Goal: Transaction & Acquisition: Purchase product/service

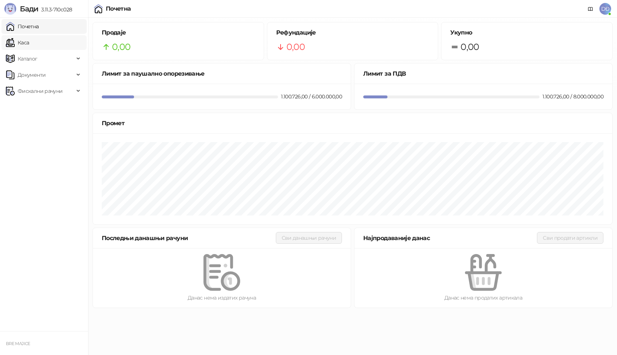
click at [28, 45] on link "Каса" at bounding box center [17, 42] width 23 height 15
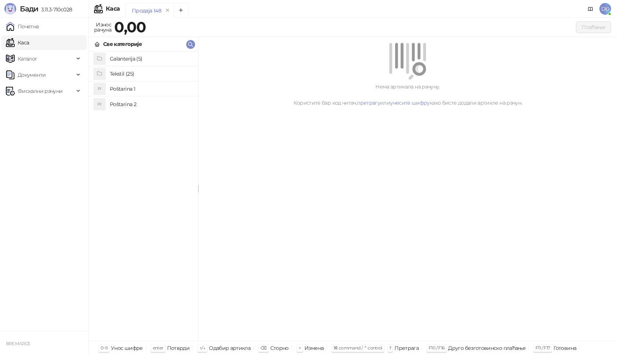
click at [127, 88] on h4 "Poštarina 1" at bounding box center [151, 89] width 82 height 12
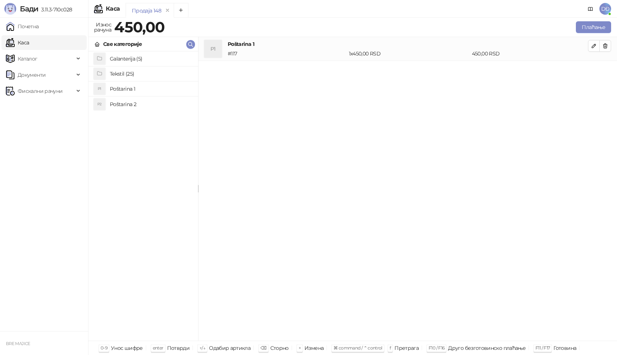
click at [131, 73] on h4 "Tekstil (25)" at bounding box center [151, 74] width 82 height 12
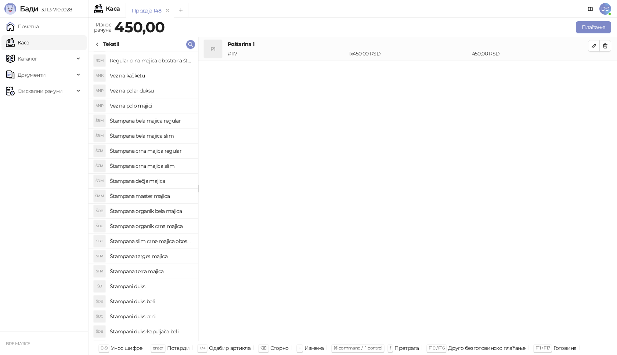
scroll to position [87, 0]
click at [157, 319] on h4 "Štampani duks-kapuljača beli" at bounding box center [151, 318] width 82 height 12
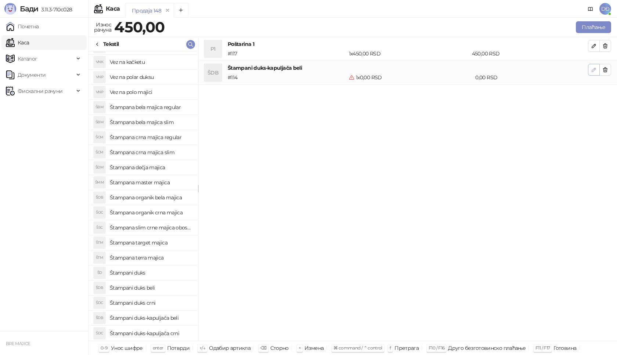
click at [595, 67] on icon "button" at bounding box center [594, 70] width 6 height 6
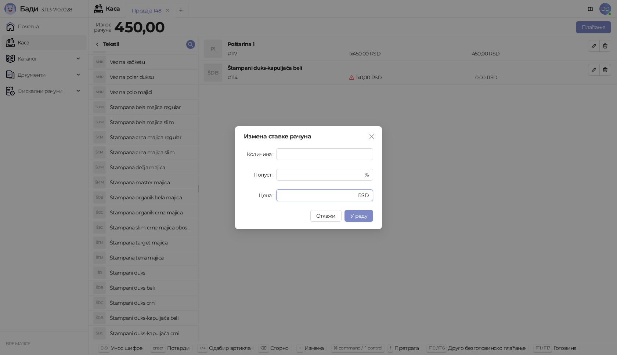
drag, startPoint x: 291, startPoint y: 196, endPoint x: 258, endPoint y: 197, distance: 32.4
click at [262, 199] on div "Цена * RSD" at bounding box center [308, 196] width 129 height 12
type input "****"
click at [365, 216] on span "У реду" at bounding box center [359, 216] width 17 height 7
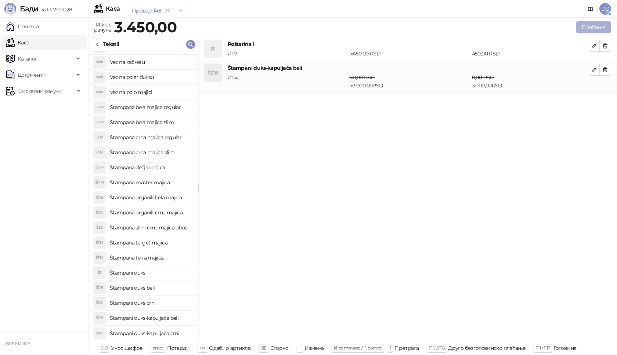
click at [595, 24] on button "Плаћање" at bounding box center [593, 27] width 35 height 12
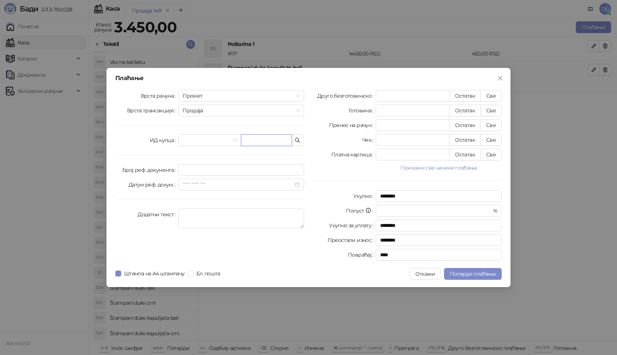
click at [246, 142] on input "text" at bounding box center [266, 141] width 51 height 12
paste input "**********"
type input "**********"
click at [490, 94] on button "Све" at bounding box center [491, 96] width 21 height 12
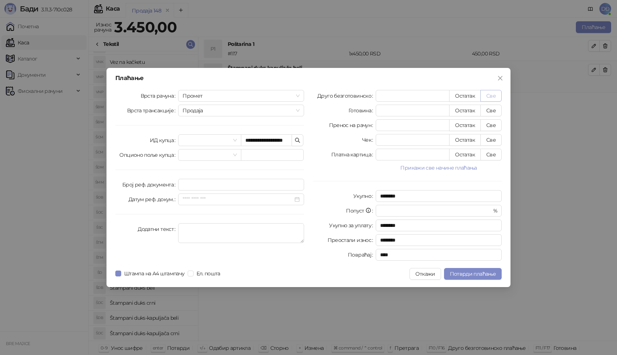
type input "****"
click at [482, 271] on button "Потврди плаћање" at bounding box center [473, 274] width 58 height 12
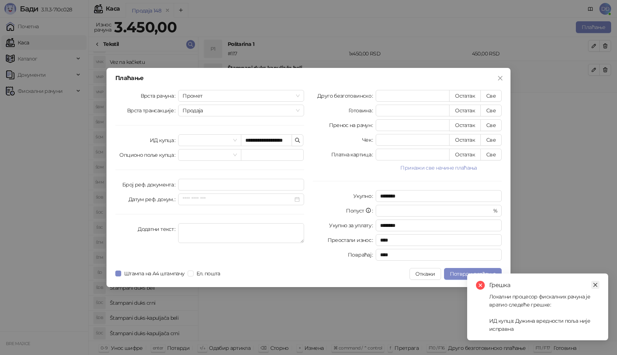
click at [597, 284] on icon "close" at bounding box center [595, 285] width 5 height 5
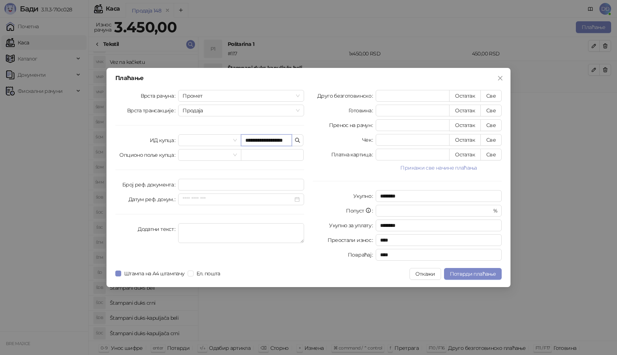
click at [261, 141] on input "**********" at bounding box center [266, 141] width 51 height 12
type input "**********"
click at [463, 274] on span "Потврди плаћање" at bounding box center [473, 274] width 46 height 7
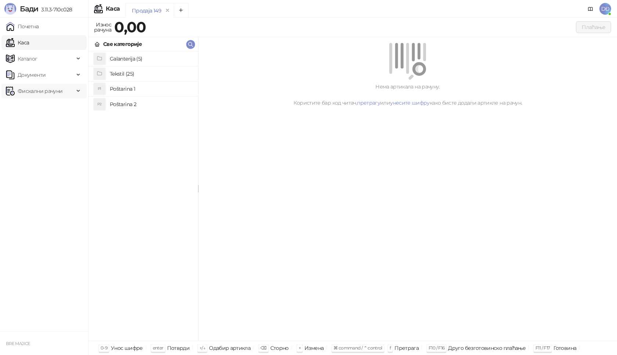
click at [29, 89] on span "Фискални рачуни" at bounding box center [40, 91] width 45 height 15
click at [34, 107] on link "Издати рачуни" at bounding box center [33, 107] width 49 height 15
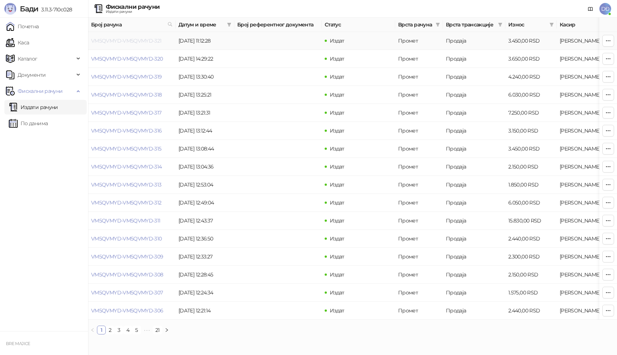
click at [125, 40] on link "VM5QVMYD-VM5QVMYD-321" at bounding box center [126, 40] width 71 height 7
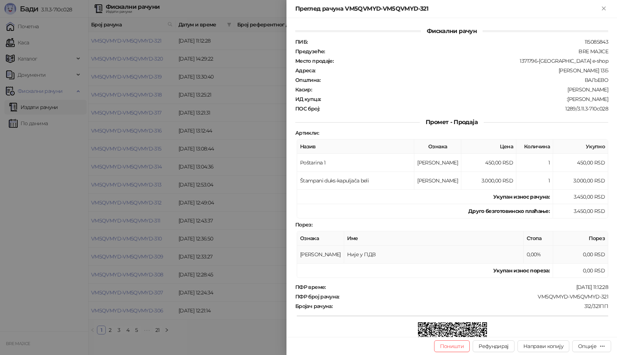
scroll to position [89, 0]
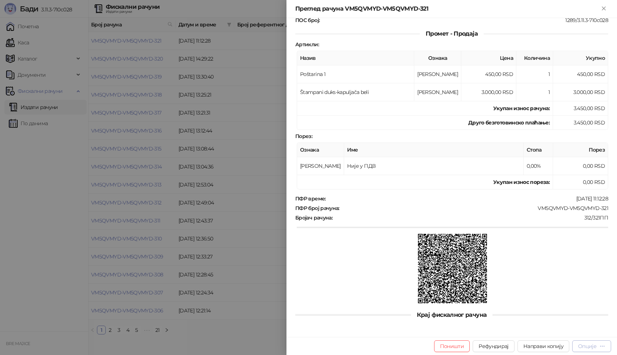
click at [592, 348] on div "Опције" at bounding box center [588, 346] width 18 height 7
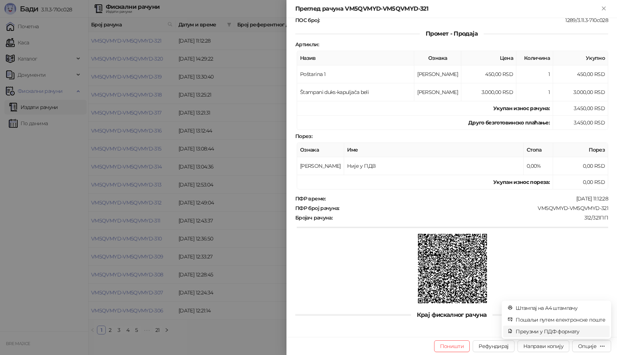
click at [576, 334] on span "Преузми у ПДФ формату" at bounding box center [561, 332] width 90 height 8
click at [598, 317] on icon "close" at bounding box center [595, 316] width 5 height 5
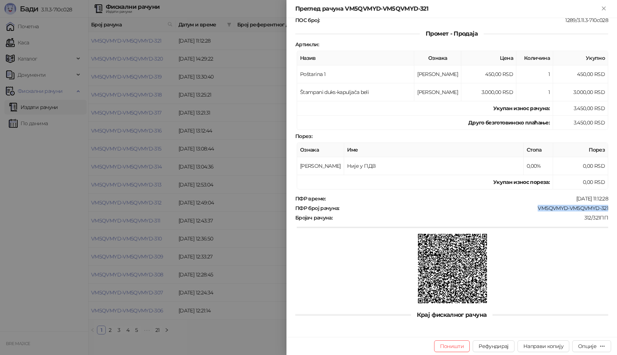
drag, startPoint x: 605, startPoint y: 210, endPoint x: 530, endPoint y: 211, distance: 75.4
click at [530, 211] on div "Фискални рачун ПИБ : 115085843 Предузеће : BRE MAJICE Место продаје : 1371796-B…" at bounding box center [452, 177] width 331 height 319
copy div "VM5QVMYD-VM5QVMYD-321"
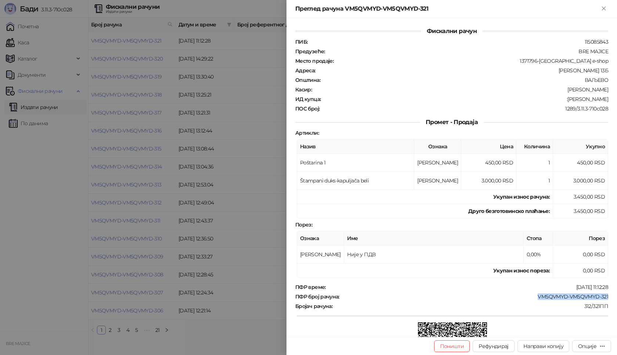
drag, startPoint x: 604, startPoint y: 100, endPoint x: 559, endPoint y: 100, distance: 44.5
click at [559, 100] on div "ИД купца : :[PERSON_NAME]" at bounding box center [452, 99] width 316 height 7
copy div "[PERSON_NAME]"
click at [604, 10] on icon "Close" at bounding box center [604, 8] width 7 height 7
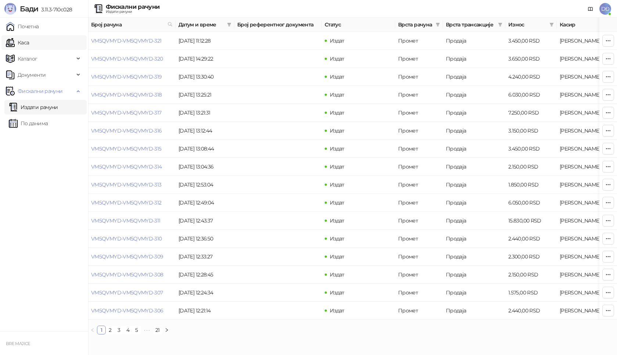
click at [24, 43] on link "Каса" at bounding box center [17, 42] width 23 height 15
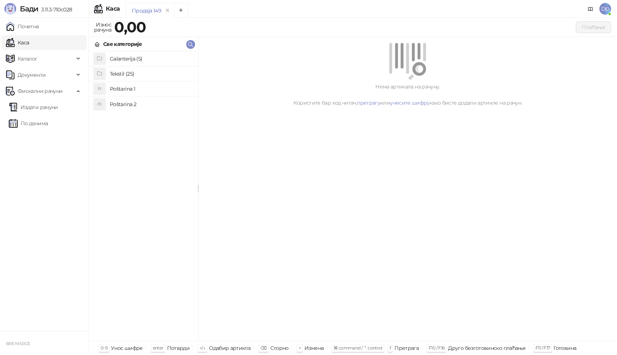
click at [121, 91] on h4 "Poštarina 1" at bounding box center [151, 89] width 82 height 12
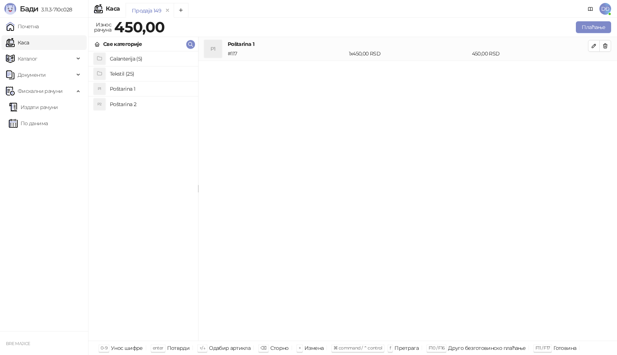
click at [119, 73] on h4 "Tekstil (25)" at bounding box center [151, 74] width 82 height 12
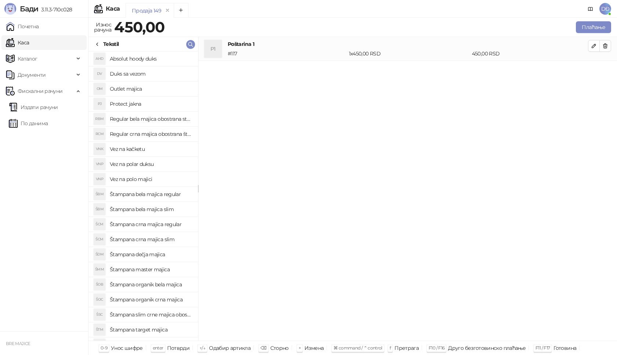
click at [164, 224] on h4 "Štampana crna majica regular" at bounding box center [151, 225] width 82 height 12
click at [593, 70] on icon "button" at bounding box center [594, 70] width 4 height 4
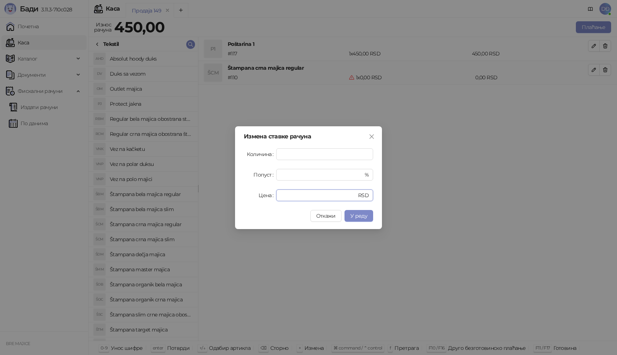
drag, startPoint x: 290, startPoint y: 195, endPoint x: 236, endPoint y: 195, distance: 54.4
click at [239, 197] on div "Измена ставке рачуна Количина * Попуст * % Цена * RSD Откажи У реду" at bounding box center [308, 177] width 147 height 103
type input "****"
click at [365, 217] on span "У реду" at bounding box center [359, 216] width 17 height 7
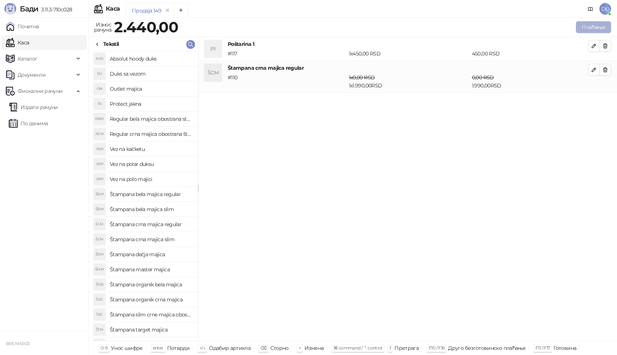
click at [591, 29] on button "Плаћање" at bounding box center [593, 27] width 35 height 12
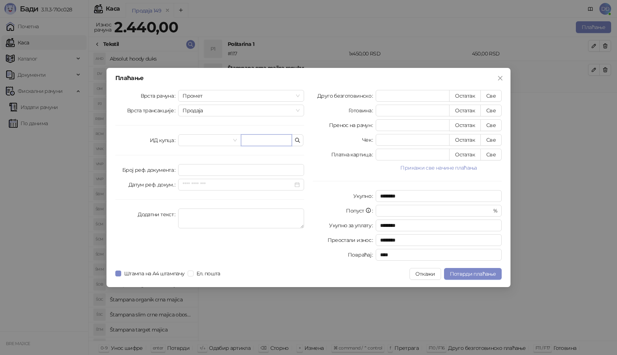
click at [244, 138] on input "text" at bounding box center [266, 141] width 51 height 12
paste input "**********"
type input "**********"
click at [489, 98] on button "Све" at bounding box center [491, 96] width 21 height 12
type input "****"
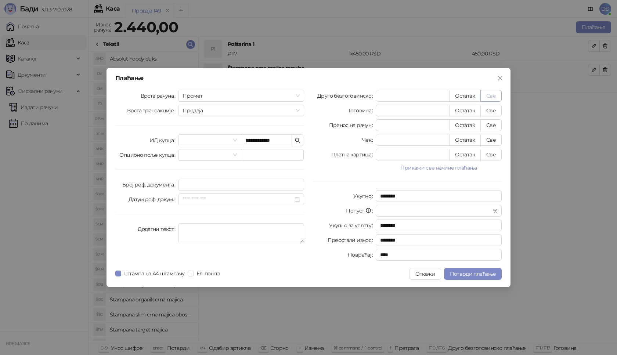
type input "****"
click at [477, 269] on button "Потврди плаћање" at bounding box center [473, 274] width 58 height 12
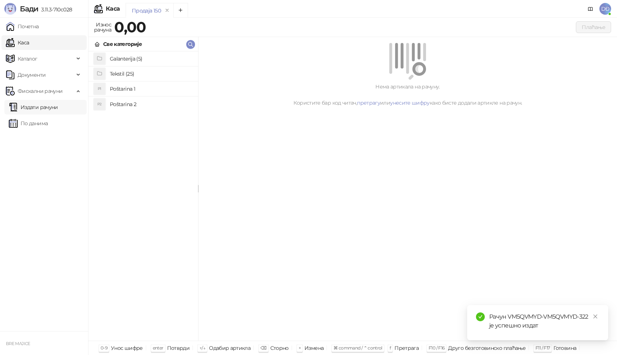
click at [54, 107] on link "Издати рачуни" at bounding box center [33, 107] width 49 height 15
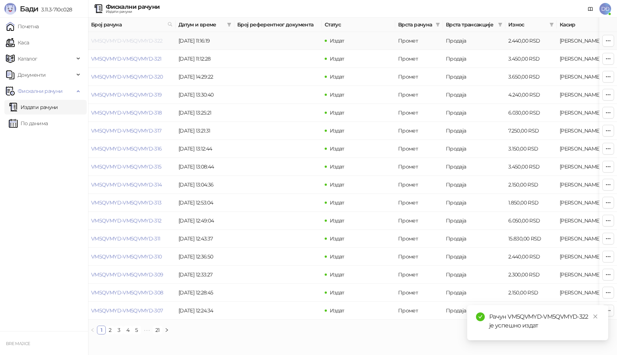
click at [119, 40] on link "VM5QVMYD-VM5QVMYD-322" at bounding box center [127, 40] width 72 height 7
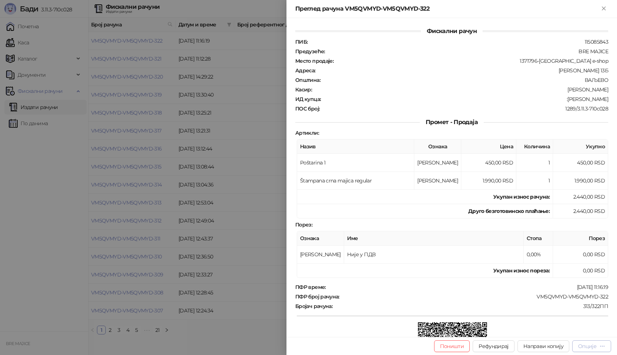
click at [595, 351] on button "Опције" at bounding box center [592, 347] width 39 height 12
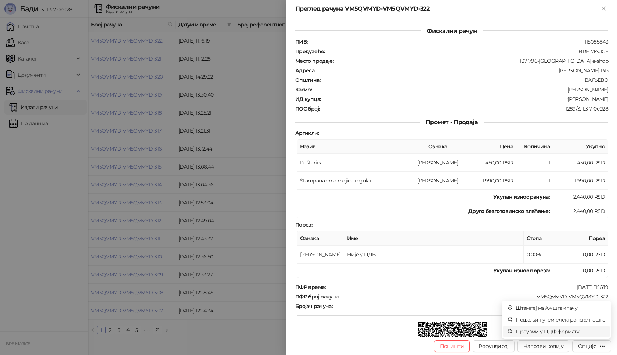
click at [569, 332] on span "Преузми у ПДФ формату" at bounding box center [561, 332] width 90 height 8
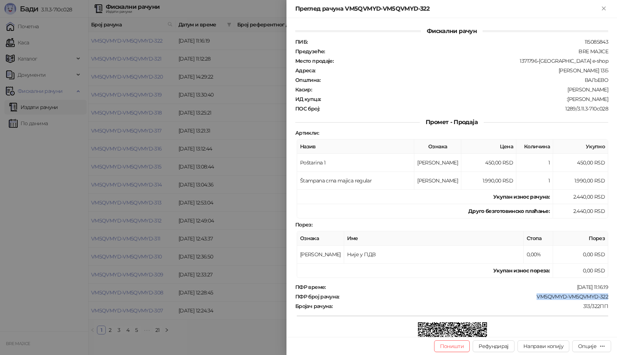
drag, startPoint x: 606, startPoint y: 297, endPoint x: 532, endPoint y: 297, distance: 73.9
click at [532, 297] on div "Фискални рачун ПИБ : 115085843 Предузеће : BRE MAJICE Место продаје : 1371796-B…" at bounding box center [452, 177] width 331 height 319
copy div "VM5QVMYD-VM5QVMYD-322"
drag, startPoint x: 604, startPoint y: 97, endPoint x: 568, endPoint y: 101, distance: 35.9
click at [568, 101] on div "ИД купца : :[PERSON_NAME]" at bounding box center [452, 99] width 316 height 7
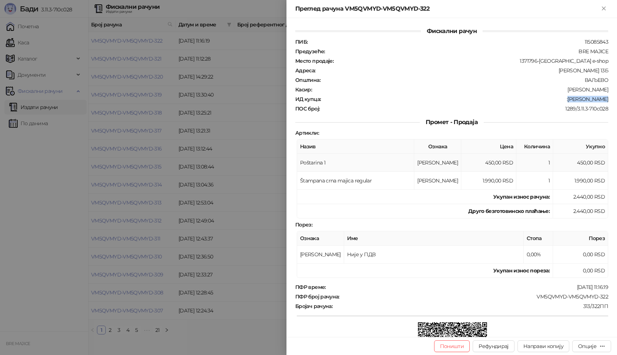
copy div "[PERSON_NAME]"
click at [604, 8] on icon "Close" at bounding box center [603, 8] width 3 height 3
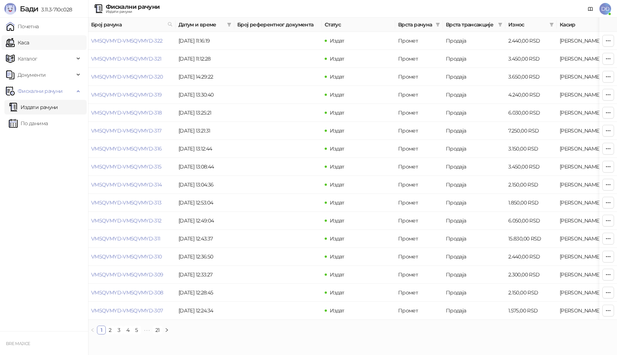
click at [24, 42] on link "Каса" at bounding box center [17, 42] width 23 height 15
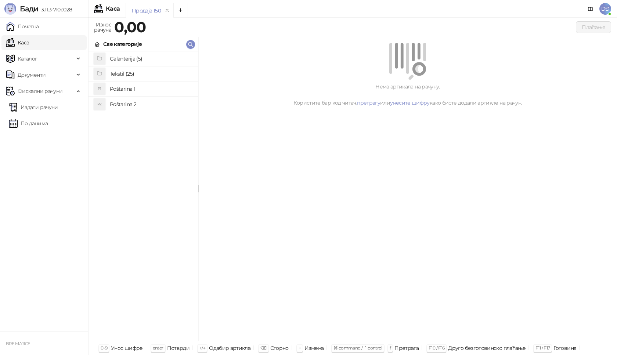
click at [119, 86] on h4 "Poštarina 1" at bounding box center [151, 89] width 82 height 12
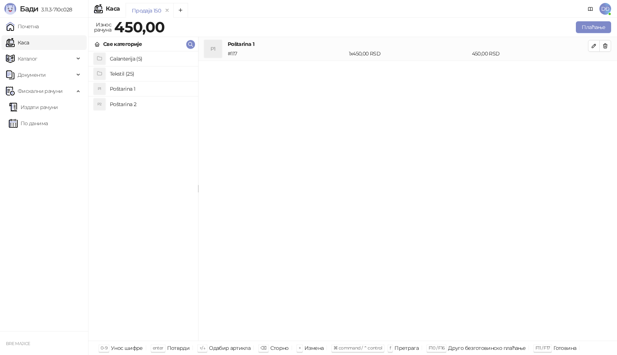
click at [126, 71] on h4 "Tekstil (25)" at bounding box center [151, 74] width 82 height 12
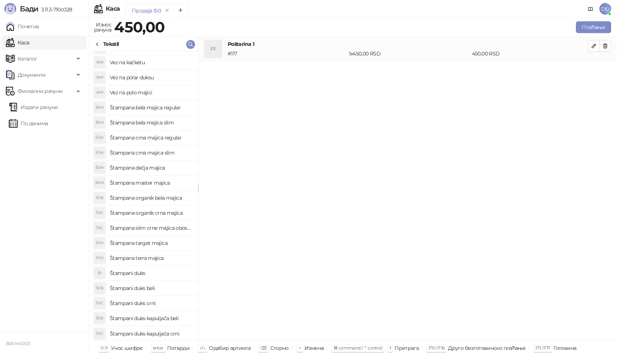
scroll to position [87, 0]
click at [170, 334] on h4 "Štampani duks-kapuljača crni" at bounding box center [151, 334] width 82 height 12
click at [608, 69] on icon "button" at bounding box center [606, 70] width 4 height 4
click at [168, 335] on h4 "Štampani duks-kapuljača crni" at bounding box center [151, 334] width 82 height 12
click at [591, 70] on icon "button" at bounding box center [594, 70] width 6 height 6
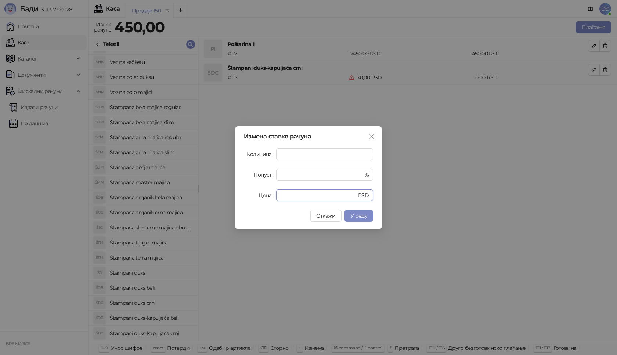
drag, startPoint x: 288, startPoint y: 197, endPoint x: 268, endPoint y: 197, distance: 19.8
click at [268, 197] on div "Цена * RSD" at bounding box center [308, 196] width 129 height 12
type input "****"
click at [362, 219] on span "У реду" at bounding box center [359, 216] width 17 height 7
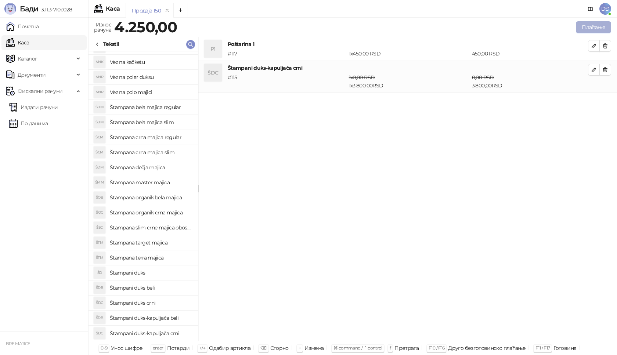
click at [591, 26] on button "Плаћање" at bounding box center [593, 27] width 35 height 12
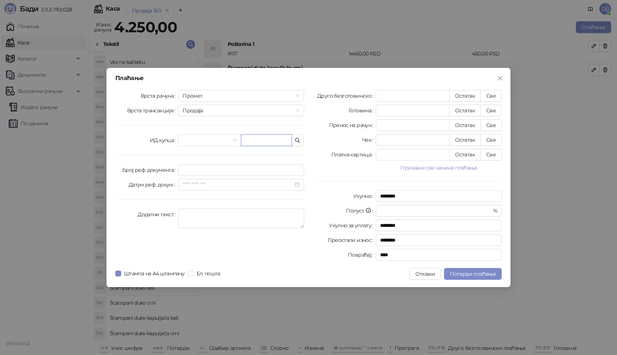
click at [265, 142] on input "text" at bounding box center [266, 141] width 51 height 12
paste input "**********"
click at [259, 141] on input "**********" at bounding box center [266, 141] width 51 height 12
type input "**********"
click at [493, 95] on button "Све" at bounding box center [491, 96] width 21 height 12
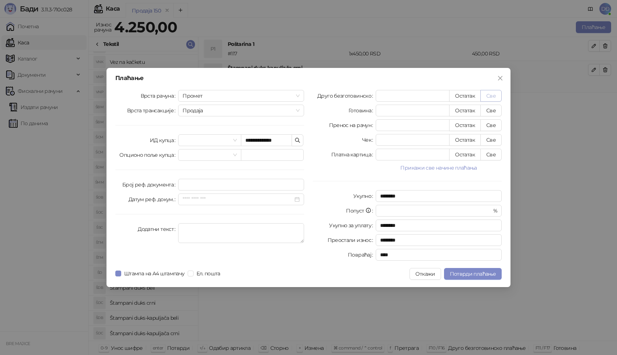
type input "****"
click at [470, 278] on button "Потврди плаћање" at bounding box center [473, 274] width 58 height 12
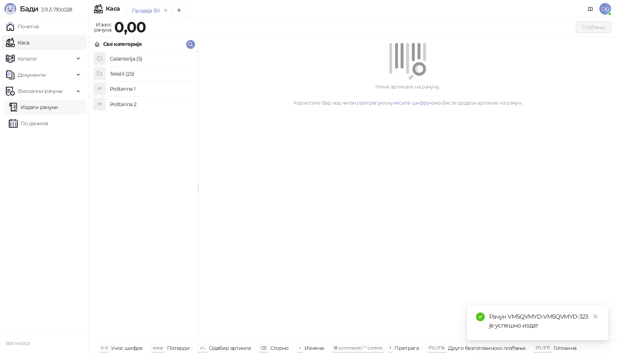
click at [37, 107] on link "Издати рачуни" at bounding box center [33, 107] width 49 height 15
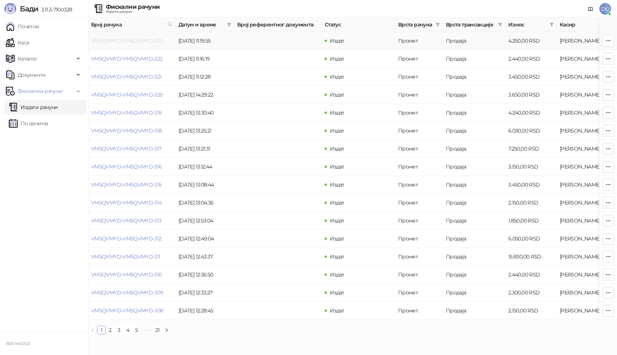
click at [129, 40] on link "VM5QVMYD-VM5QVMYD-323" at bounding box center [127, 40] width 72 height 7
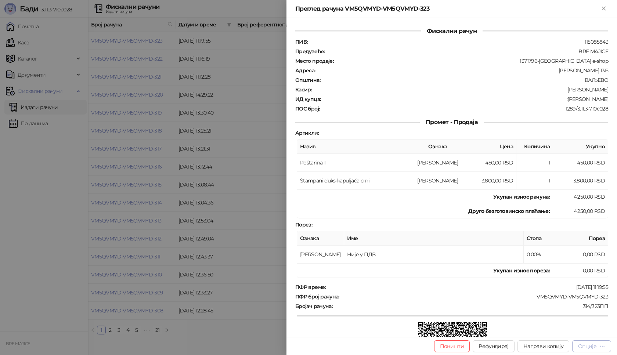
click at [591, 346] on div "Опције" at bounding box center [588, 346] width 18 height 7
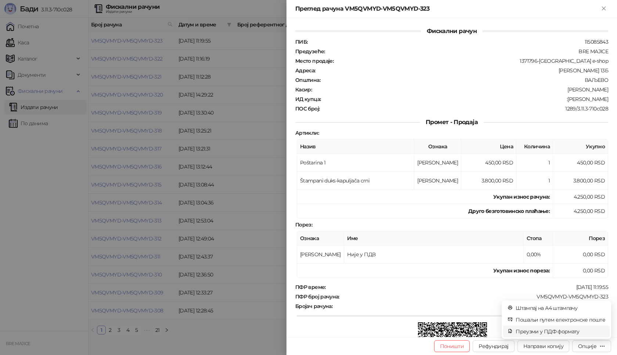
click at [571, 331] on span "Преузми у ПДФ формату" at bounding box center [561, 332] width 90 height 8
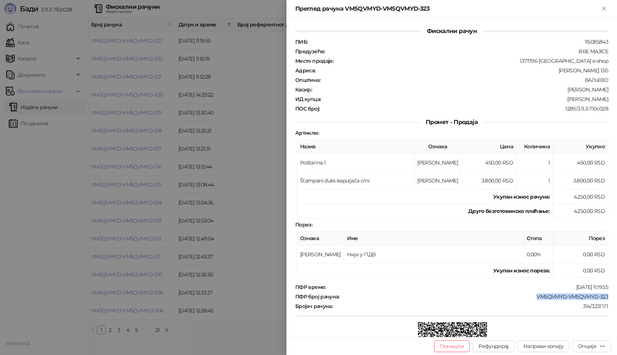
drag, startPoint x: 600, startPoint y: 297, endPoint x: 531, endPoint y: 297, distance: 69.1
click at [531, 297] on div "Фискални рачун ПИБ : 115085843 Предузеће : BRE MAJICE Место продаје : 1371796-B…" at bounding box center [452, 177] width 331 height 319
copy div "VM5QVMYD-VM5QVMYD-323"
drag, startPoint x: 602, startPoint y: 99, endPoint x: 565, endPoint y: 99, distance: 37.5
click at [565, 99] on div ":[PERSON_NAME]" at bounding box center [466, 99] width 288 height 7
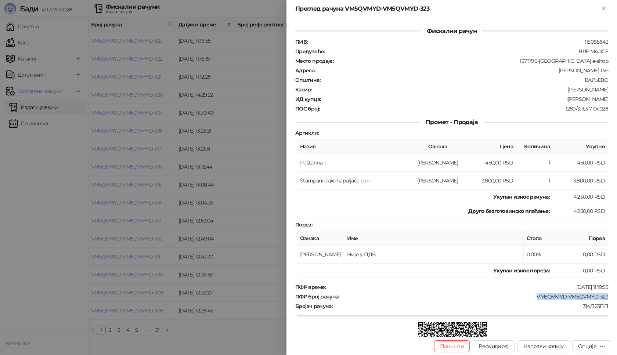
copy div "[PERSON_NAME]"
click at [604, 7] on icon "Close" at bounding box center [604, 8] width 7 height 7
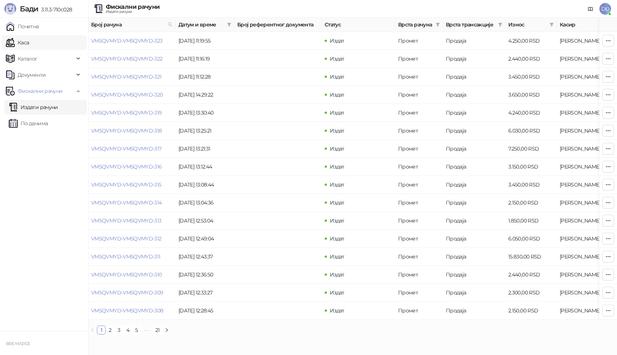
click at [29, 44] on link "Каса" at bounding box center [17, 42] width 23 height 15
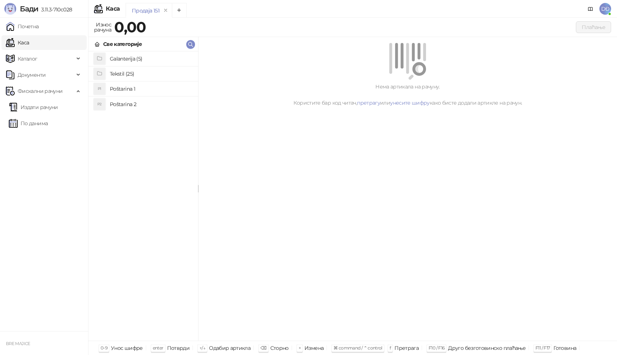
click at [123, 89] on h4 "Poštarina 1" at bounding box center [151, 89] width 82 height 12
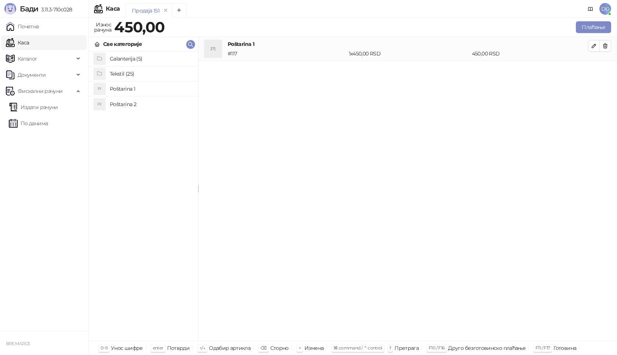
click at [126, 74] on h4 "Tekstil (25)" at bounding box center [151, 74] width 82 height 12
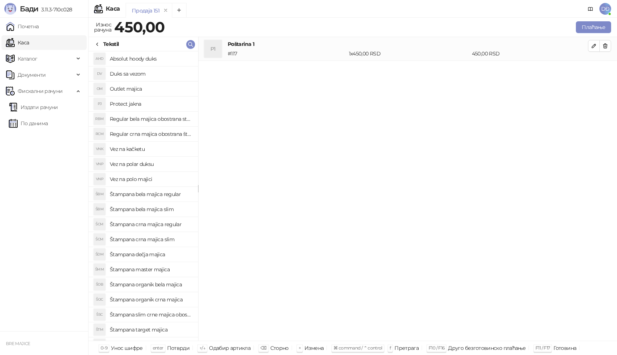
click at [166, 225] on h4 "Štampana crna majica regular" at bounding box center [151, 225] width 82 height 12
click at [608, 69] on icon "button" at bounding box center [606, 70] width 4 height 4
click at [164, 225] on h4 "Štampana crna majica regular" at bounding box center [151, 225] width 82 height 12
click at [594, 68] on icon "button" at bounding box center [594, 70] width 6 height 6
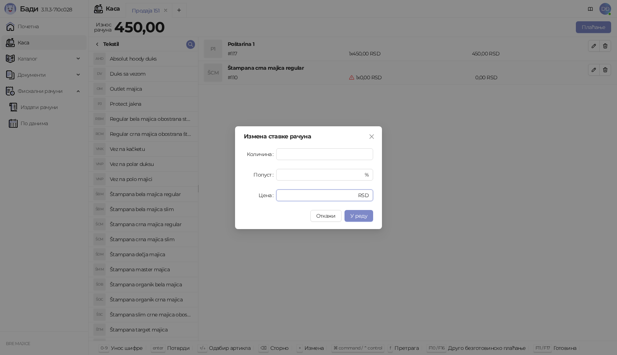
drag, startPoint x: 285, startPoint y: 195, endPoint x: 251, endPoint y: 198, distance: 34.3
click at [253, 199] on div "Цена * RSD" at bounding box center [308, 196] width 129 height 12
type input "****"
click at [357, 220] on button "У реду" at bounding box center [359, 216] width 29 height 12
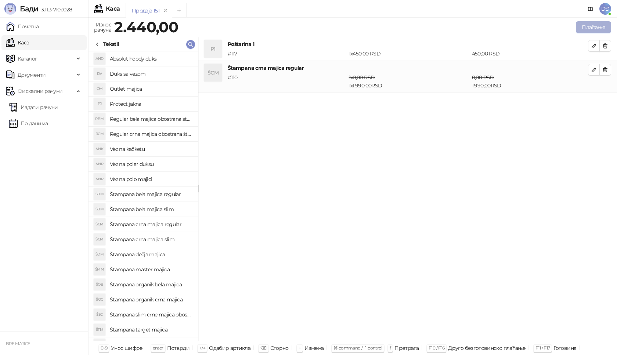
click at [593, 29] on button "Плаћање" at bounding box center [593, 27] width 35 height 12
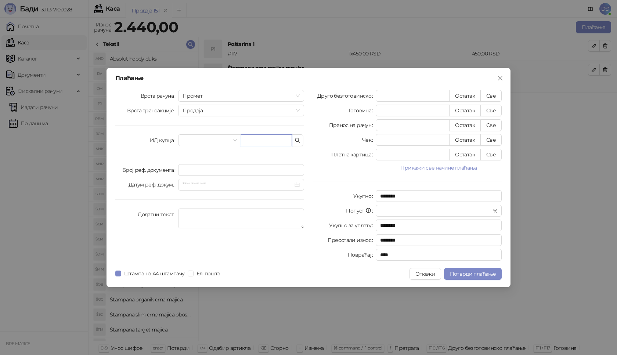
click at [259, 142] on input "text" at bounding box center [266, 141] width 51 height 12
paste input "**********"
type input "**********"
click at [493, 96] on button "Све" at bounding box center [491, 96] width 21 height 12
type input "****"
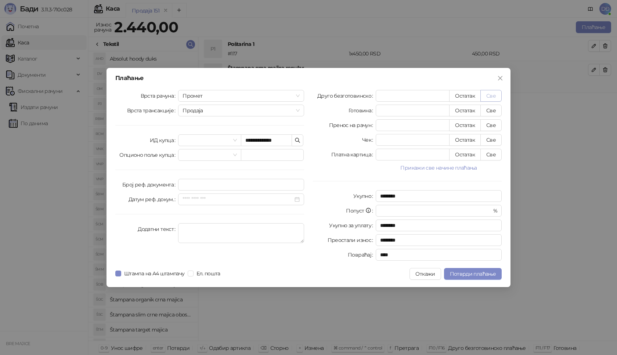
type input "****"
click at [474, 271] on span "Потврди плаћање" at bounding box center [473, 274] width 46 height 7
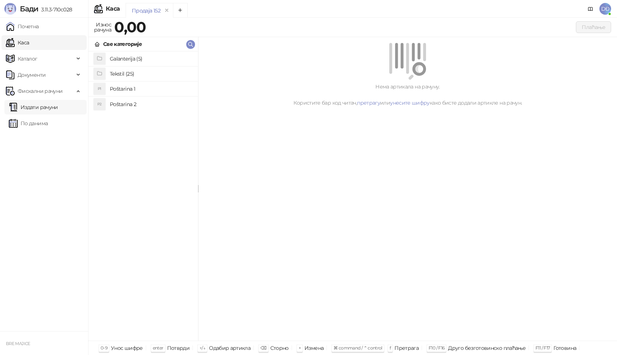
click at [56, 104] on link "Издати рачуни" at bounding box center [33, 107] width 49 height 15
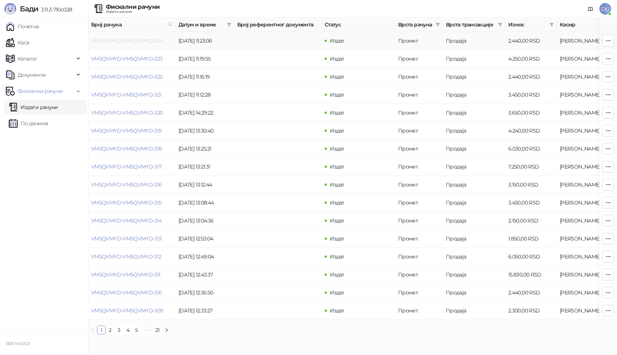
click at [139, 42] on link "VM5QVMYD-VM5QVMYD-324" at bounding box center [127, 40] width 72 height 7
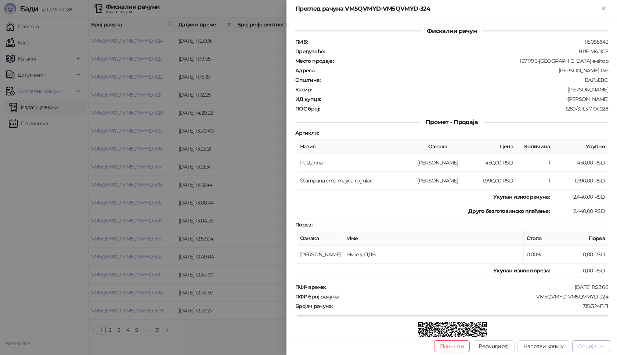
click at [595, 345] on div "Опције" at bounding box center [588, 346] width 18 height 7
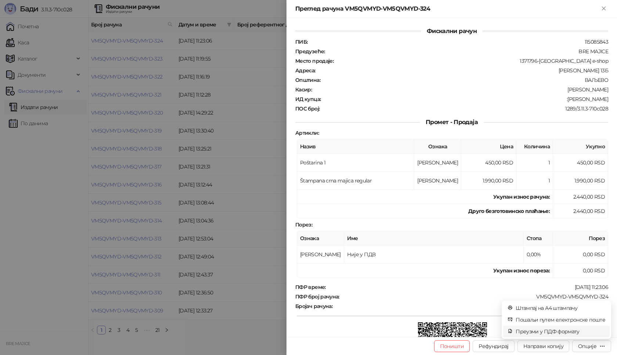
click at [570, 333] on span "Преузми у ПДФ формату" at bounding box center [561, 332] width 90 height 8
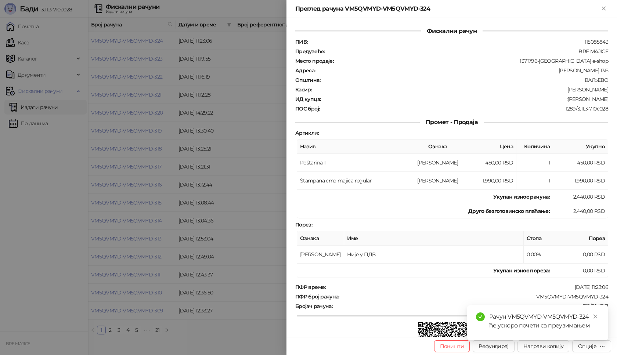
click at [588, 314] on div "Рачун VM5QVMYD-VM5QVMYD-324 ће ускоро почети са преузимањем" at bounding box center [545, 322] width 110 height 18
click at [597, 318] on icon "close" at bounding box center [595, 316] width 5 height 5
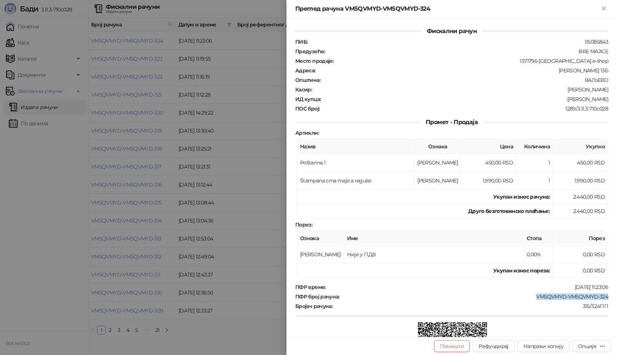
drag, startPoint x: 605, startPoint y: 298, endPoint x: 532, endPoint y: 300, distance: 72.8
click at [532, 300] on div "Фискални рачун ПИБ : 115085843 Предузеће : BRE MAJICE Место продаје : 1371796-[…" at bounding box center [452, 177] width 331 height 319
copy div "VM5QVMYD-VM5QVMYD-324"
drag, startPoint x: 602, startPoint y: 100, endPoint x: 572, endPoint y: 103, distance: 31.0
click at [572, 103] on div "ПИБ : 115085843 Предузеће : BRE MAJICE Место продаје : 1371796-Bremajice e-shop…" at bounding box center [452, 76] width 316 height 74
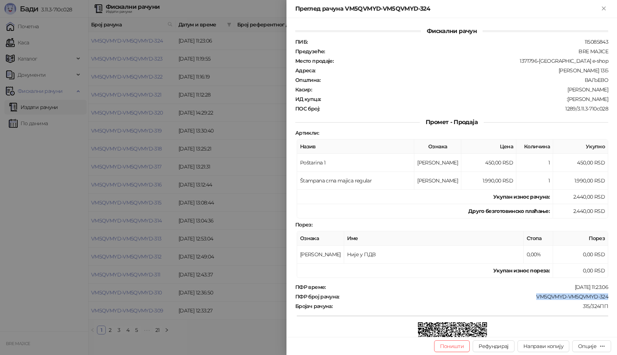
copy div "[PERSON_NAME]"
click at [603, 7] on icon "Close" at bounding box center [603, 8] width 3 height 3
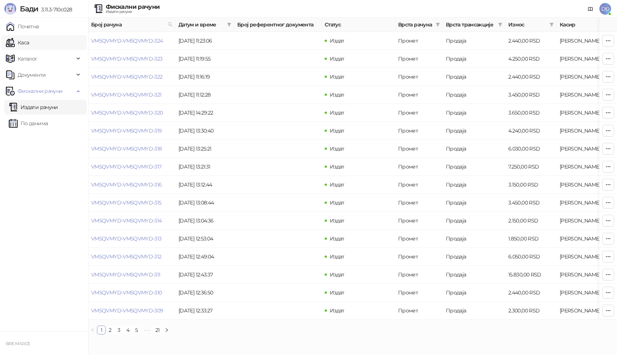
click at [26, 43] on link "Каса" at bounding box center [17, 42] width 23 height 15
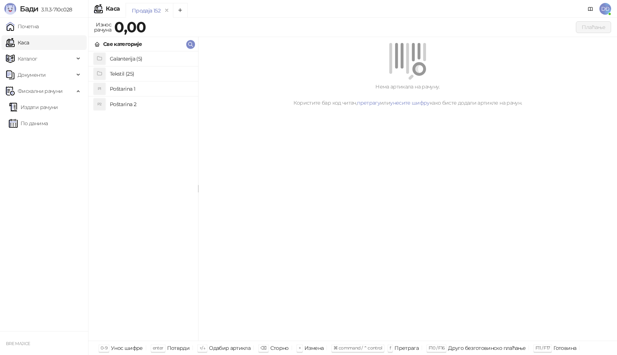
click at [125, 87] on h4 "Poštarina 1" at bounding box center [151, 89] width 82 height 12
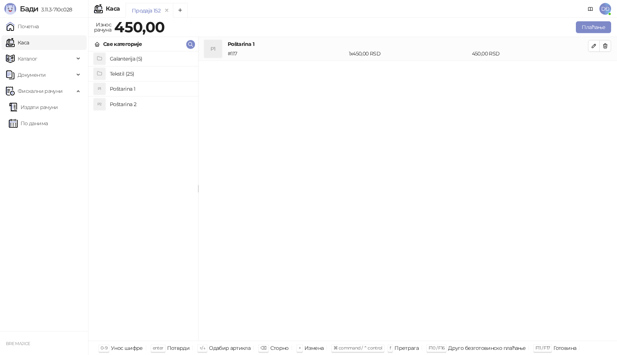
click at [130, 72] on h4 "Tekstil (25)" at bounding box center [151, 74] width 82 height 12
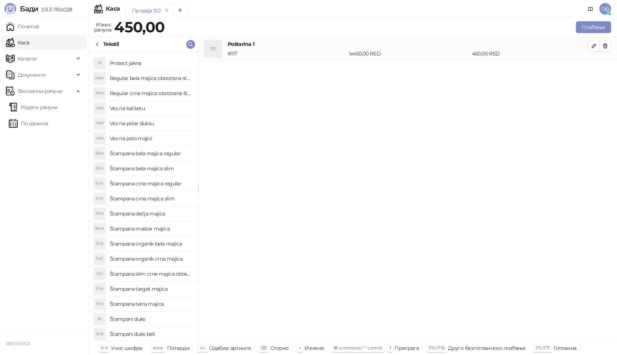
scroll to position [87, 0]
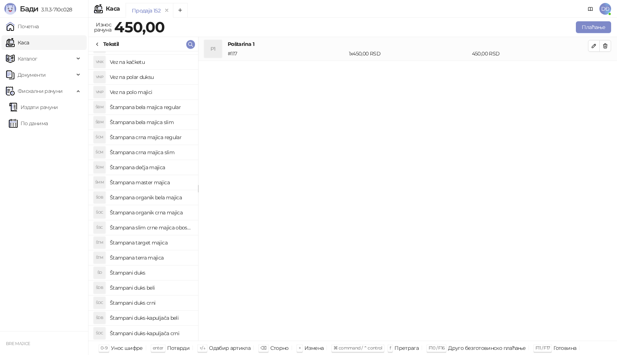
click at [139, 273] on h4 "Štampani duks" at bounding box center [151, 273] width 82 height 12
click at [594, 67] on icon "button" at bounding box center [594, 70] width 6 height 6
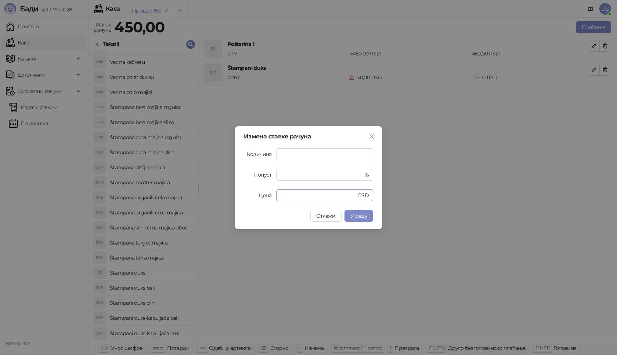
drag, startPoint x: 291, startPoint y: 196, endPoint x: 264, endPoint y: 195, distance: 28.0
click at [266, 197] on div "Цена * RSD" at bounding box center [308, 196] width 129 height 12
type input "****"
click at [364, 216] on span "У реду" at bounding box center [359, 216] width 17 height 7
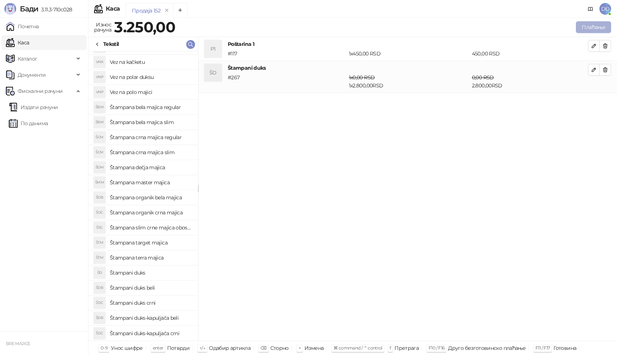
click at [592, 24] on button "Плаћање" at bounding box center [593, 27] width 35 height 12
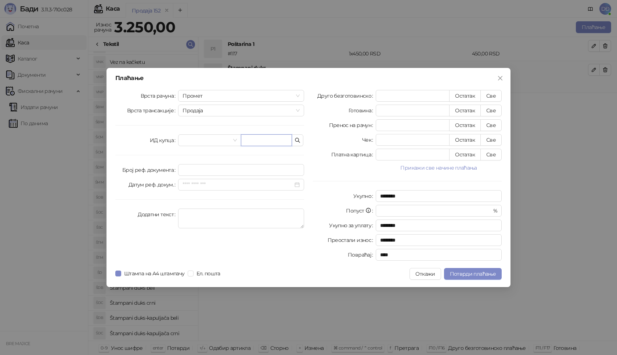
click at [256, 141] on input "text" at bounding box center [266, 141] width 51 height 12
paste input "**********"
type input "**********"
click at [488, 96] on button "Све" at bounding box center [491, 96] width 21 height 12
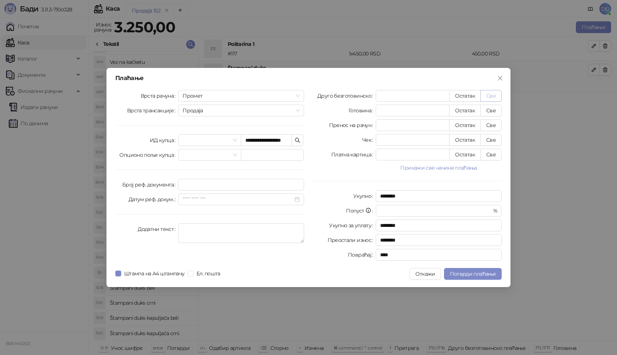
type input "****"
click at [467, 272] on span "Потврди плаћање" at bounding box center [473, 274] width 46 height 7
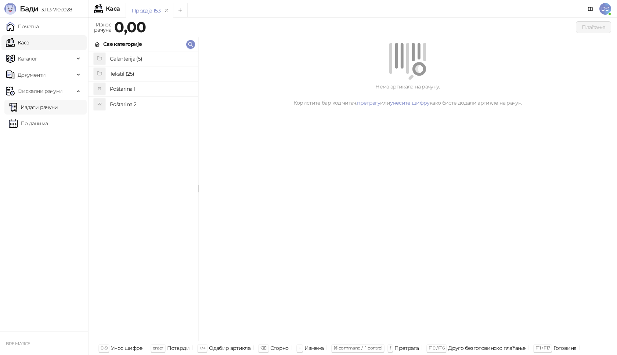
click at [46, 104] on link "Издати рачуни" at bounding box center [33, 107] width 49 height 15
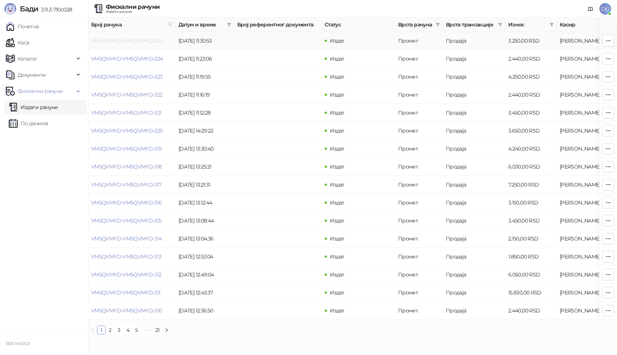
click at [104, 39] on link "VM5QVMYD-VM5QVMYD-325" at bounding box center [127, 40] width 72 height 7
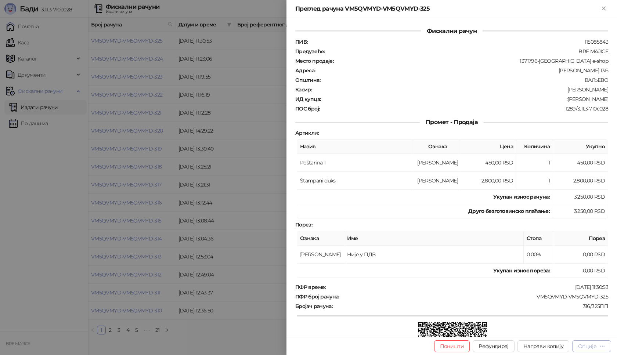
click at [593, 347] on div "Опције" at bounding box center [588, 346] width 18 height 7
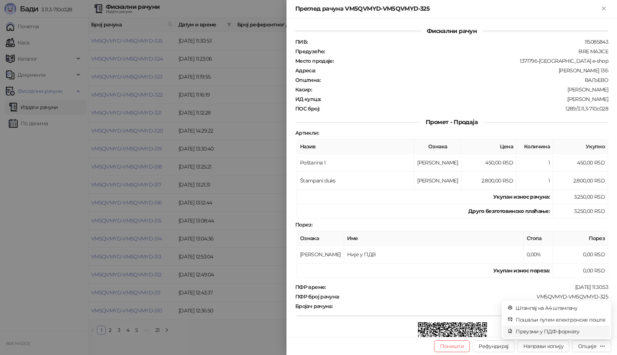
click at [565, 333] on span "Преузми у ПДФ формату" at bounding box center [561, 332] width 90 height 8
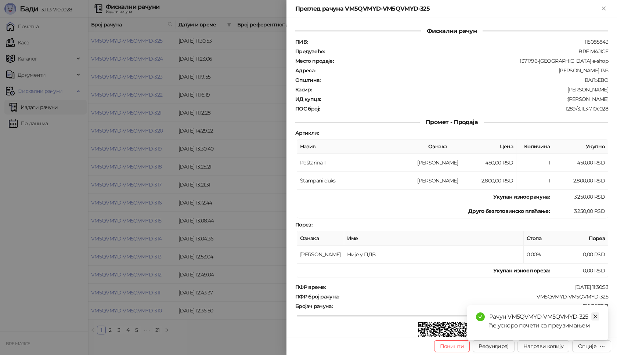
click at [596, 316] on icon "close" at bounding box center [595, 316] width 5 height 5
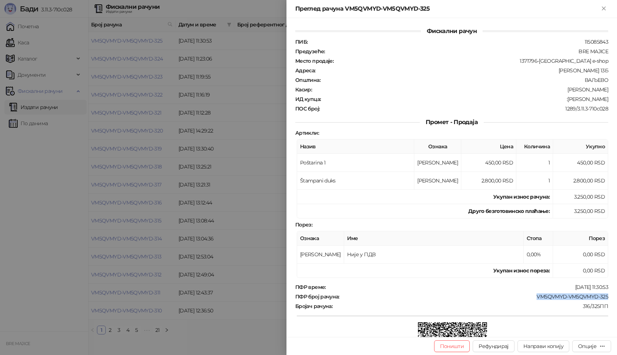
drag, startPoint x: 604, startPoint y: 298, endPoint x: 532, endPoint y: 297, distance: 72.0
click at [532, 297] on div "Фискални рачун ПИБ : 115085843 Предузеће : BRE MAJICE Место продаје : 1371796-[…" at bounding box center [452, 177] width 331 height 319
copy div "VM5QVMYD-VM5QVMYD-325"
drag, startPoint x: 603, startPoint y: 99, endPoint x: 552, endPoint y: 101, distance: 50.8
click at [552, 101] on div ":[PERSON_NAME]" at bounding box center [466, 99] width 288 height 7
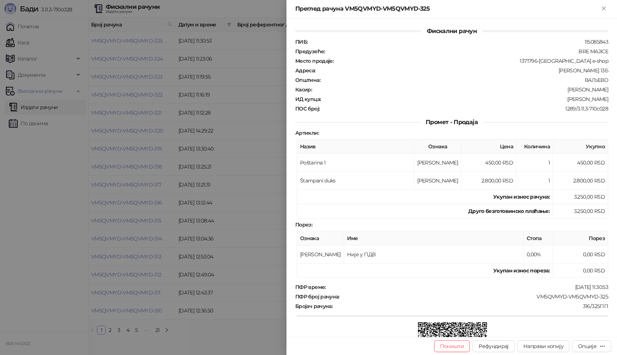
click at [559, 107] on div "1289/3.11.3-710c028" at bounding box center [465, 108] width 289 height 7
drag, startPoint x: 604, startPoint y: 98, endPoint x: 554, endPoint y: 100, distance: 50.0
click at [554, 100] on div "ИД купца : :[PERSON_NAME]" at bounding box center [452, 99] width 316 height 7
copy div "[PERSON_NAME]"
click at [606, 8] on icon "Close" at bounding box center [604, 8] width 7 height 7
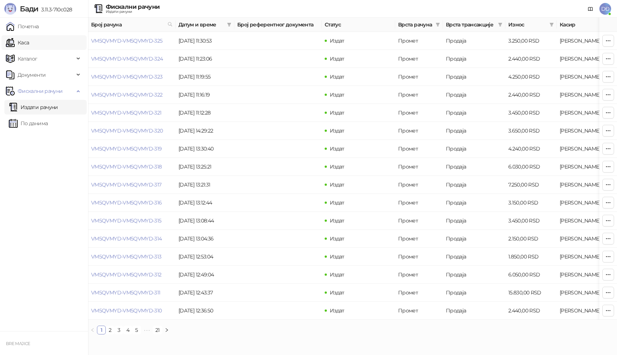
click at [29, 44] on link "Каса" at bounding box center [17, 42] width 23 height 15
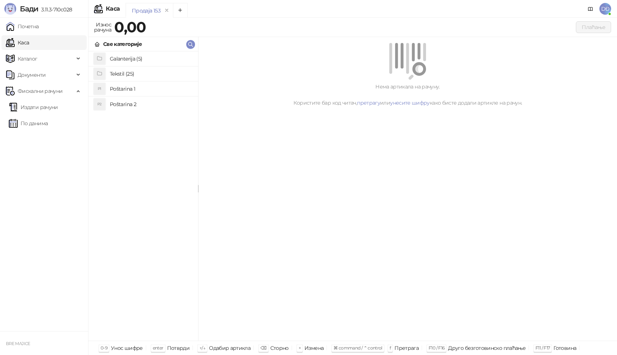
click at [122, 89] on h4 "Poštarina 1" at bounding box center [151, 89] width 82 height 12
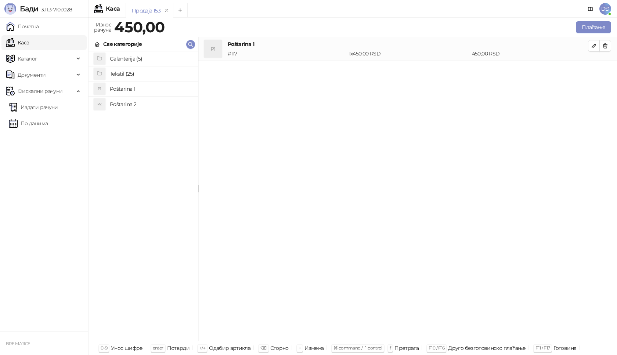
click at [123, 74] on h4 "Tekstil (25)" at bounding box center [151, 74] width 82 height 12
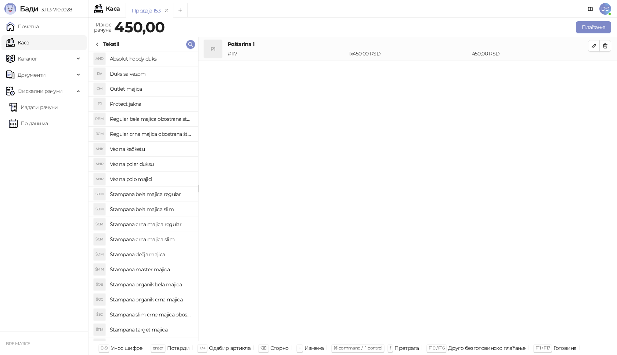
click at [158, 121] on h4 "Regular bela majica obostrana stampa" at bounding box center [151, 119] width 82 height 12
click at [593, 67] on icon "button" at bounding box center [594, 70] width 6 height 6
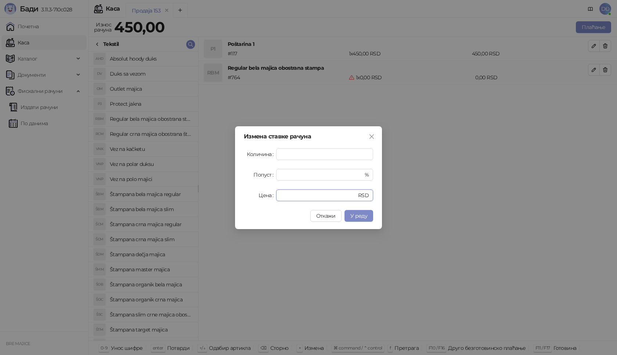
drag, startPoint x: 289, startPoint y: 197, endPoint x: 260, endPoint y: 201, distance: 28.6
click at [260, 201] on div "Цена * RSD" at bounding box center [308, 196] width 129 height 12
type input "****"
click at [361, 221] on button "У реду" at bounding box center [359, 216] width 29 height 12
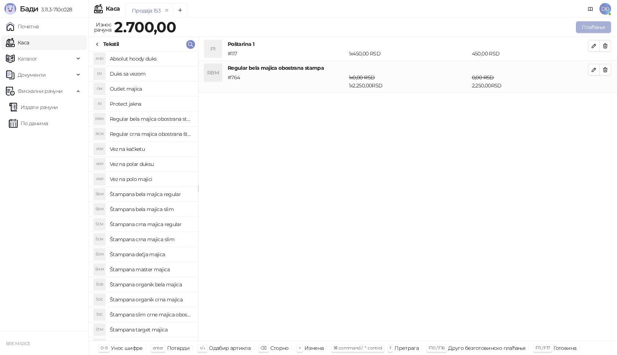
click at [602, 27] on button "Плаћање" at bounding box center [593, 27] width 35 height 12
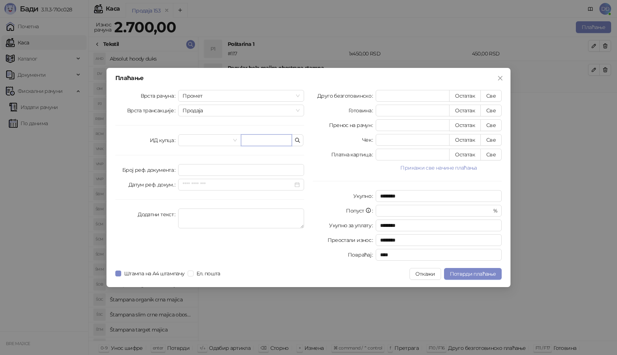
click at [250, 139] on input "text" at bounding box center [266, 141] width 51 height 12
paste input "**********"
type input "**********"
click at [492, 97] on button "Све" at bounding box center [491, 96] width 21 height 12
type input "****"
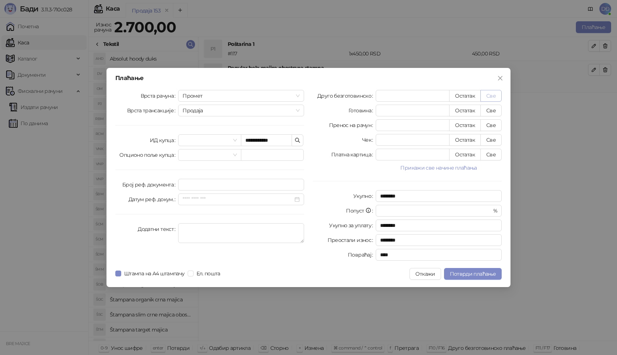
type input "****"
click at [469, 271] on span "Потврди плаћање" at bounding box center [473, 274] width 46 height 7
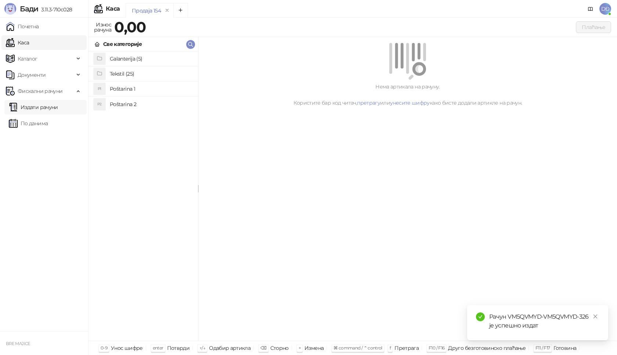
click at [41, 107] on link "Издати рачуни" at bounding box center [33, 107] width 49 height 15
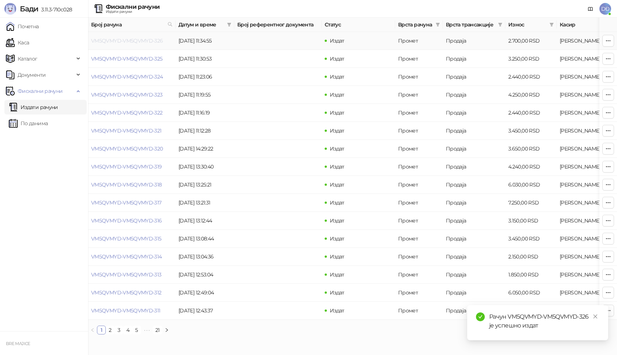
click at [130, 42] on link "VM5QVMYD-VM5QVMYD-326" at bounding box center [127, 40] width 72 height 7
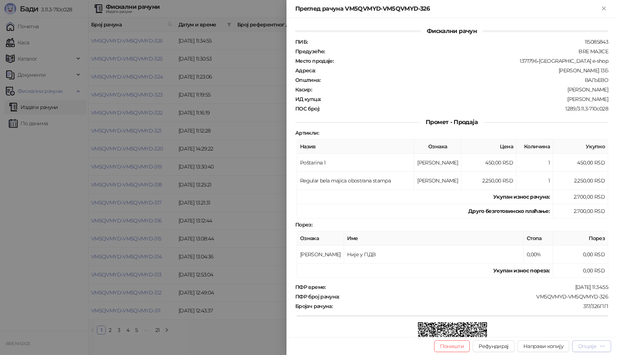
click at [593, 347] on div "Опције" at bounding box center [588, 346] width 18 height 7
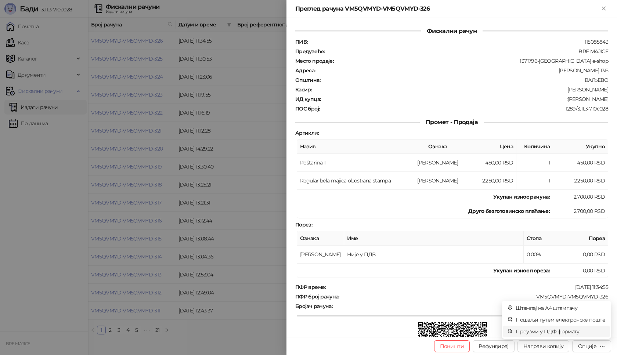
click at [569, 329] on span "Преузми у ПДФ формату" at bounding box center [561, 332] width 90 height 8
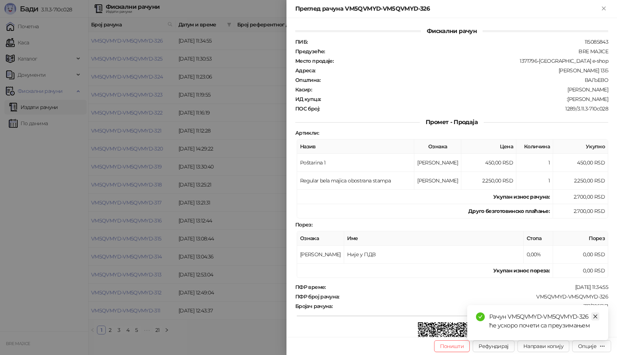
click at [596, 319] on link "Close" at bounding box center [596, 317] width 8 height 8
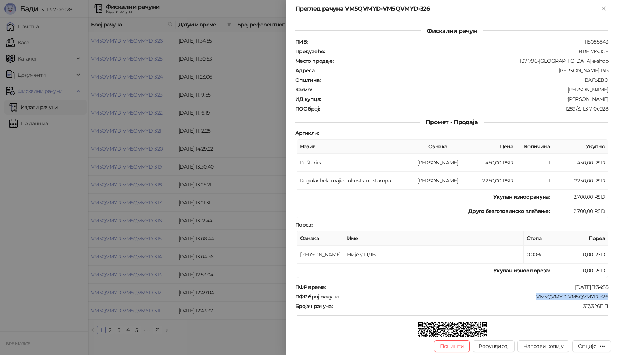
drag, startPoint x: 602, startPoint y: 296, endPoint x: 529, endPoint y: 300, distance: 72.5
click at [529, 300] on div "Фискални рачун ПИБ : 115085843 Предузеће : BRE MAJICE Место продаје : 1371796-[…" at bounding box center [452, 177] width 331 height 319
drag, startPoint x: 601, startPoint y: 102, endPoint x: 573, endPoint y: 101, distance: 28.7
click at [573, 101] on div "Фискални рачун ПИБ : 115085843 Предузеће : BRE MAJICE Место продаје : 1371796-[…" at bounding box center [452, 177] width 331 height 319
click at [605, 8] on icon "Close" at bounding box center [604, 8] width 7 height 7
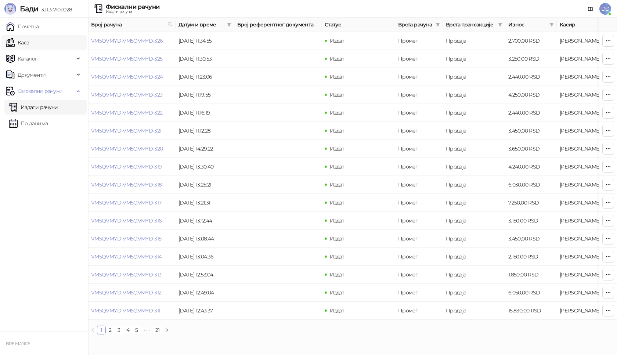
click at [29, 42] on link "Каса" at bounding box center [17, 42] width 23 height 15
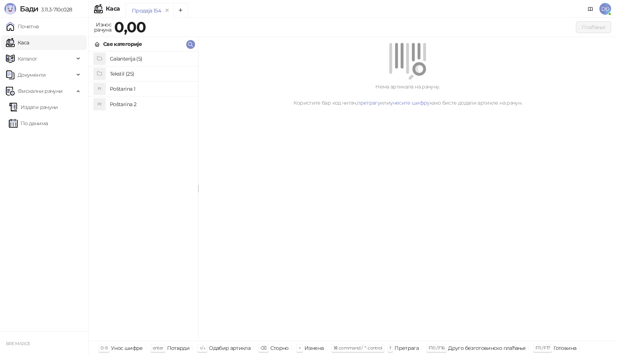
click at [142, 88] on h4 "Poštarina 1" at bounding box center [151, 89] width 82 height 12
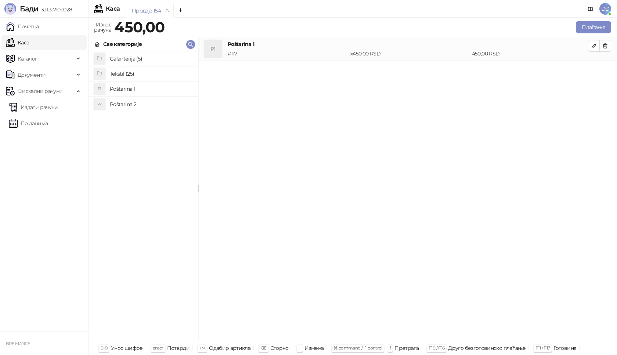
click at [125, 76] on h4 "Tekstil (25)" at bounding box center [151, 74] width 82 height 12
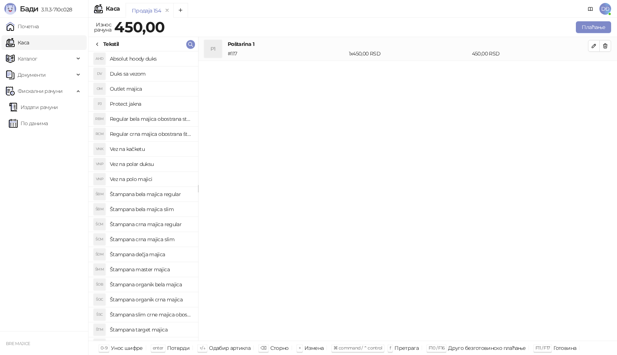
click at [166, 222] on h4 "Štampana crna majica regular" at bounding box center [151, 225] width 82 height 12
click at [597, 72] on icon "button" at bounding box center [594, 70] width 6 height 6
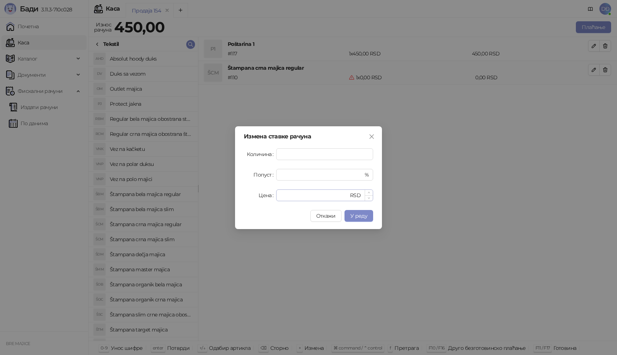
type input "*"
drag, startPoint x: 291, startPoint y: 194, endPoint x: 269, endPoint y: 196, distance: 21.8
click at [270, 197] on div "Цена * RSD" at bounding box center [308, 196] width 129 height 12
type input "****"
click at [361, 216] on span "У реду" at bounding box center [359, 216] width 17 height 7
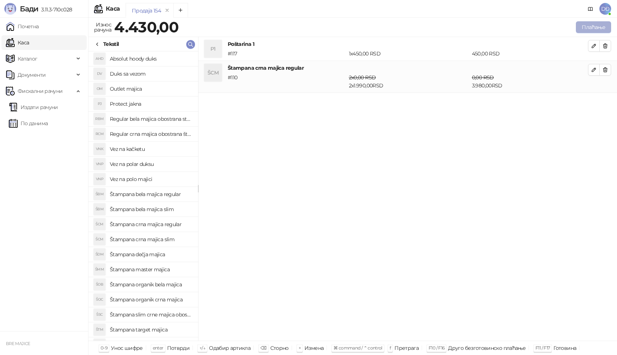
click at [597, 24] on button "Плаћање" at bounding box center [593, 27] width 35 height 12
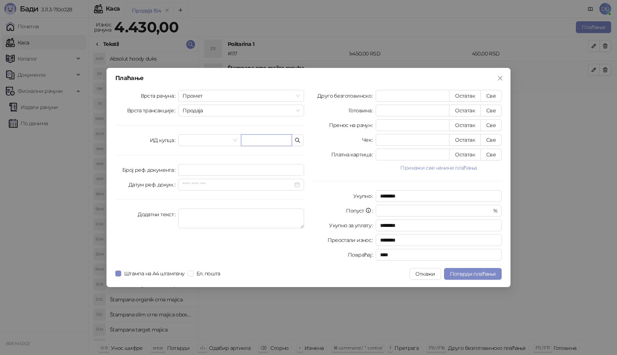
click at [255, 138] on input "text" at bounding box center [266, 141] width 51 height 12
paste input "**********"
type input "**********"
click at [491, 97] on button "Све" at bounding box center [491, 96] width 21 height 12
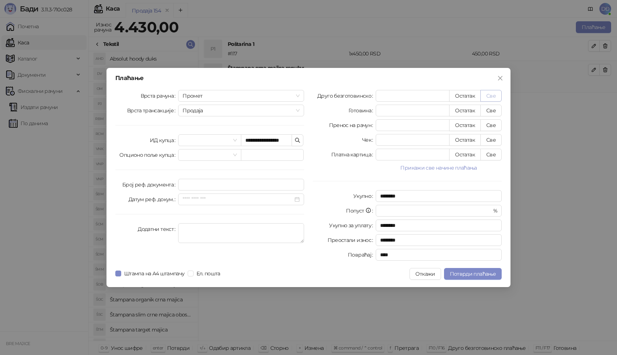
type input "****"
click at [461, 273] on span "Потврди плаћање" at bounding box center [473, 274] width 46 height 7
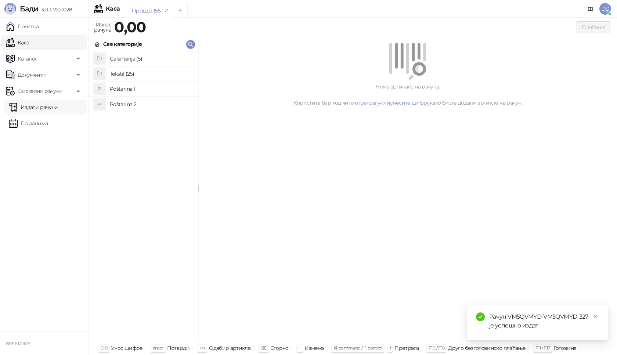
click at [58, 109] on link "Издати рачуни" at bounding box center [33, 107] width 49 height 15
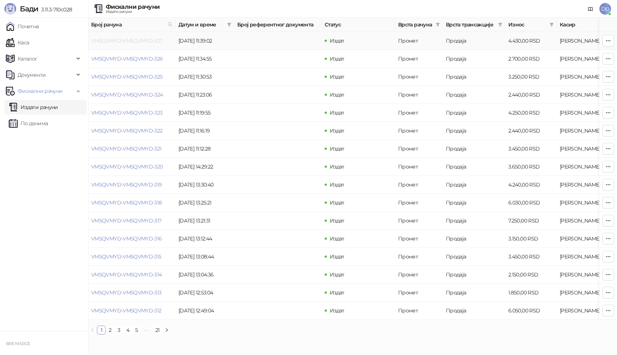
click at [123, 38] on link "VM5QVMYD-VM5QVMYD-327" at bounding box center [127, 40] width 72 height 7
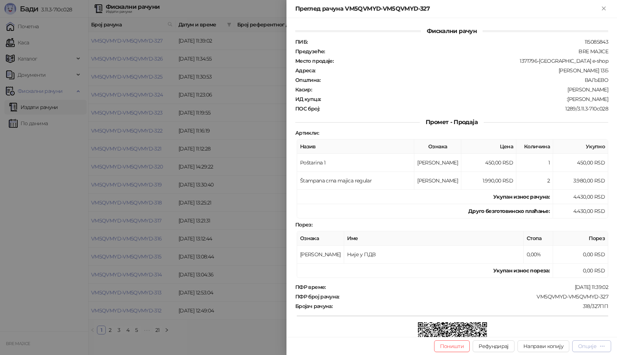
click at [590, 348] on div "Опције" at bounding box center [588, 346] width 18 height 7
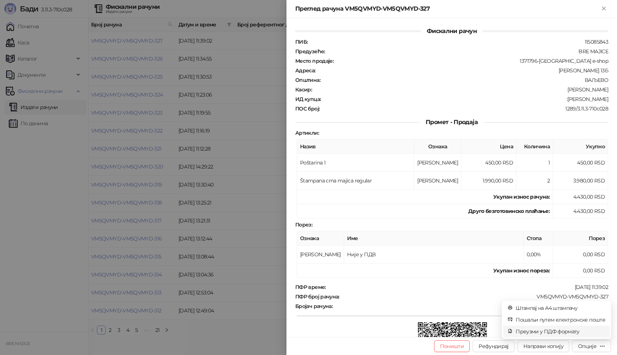
click at [570, 332] on span "Преузми у ПДФ формату" at bounding box center [561, 332] width 90 height 8
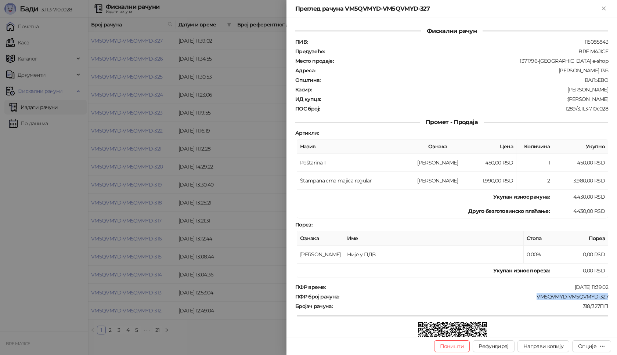
drag, startPoint x: 609, startPoint y: 298, endPoint x: 528, endPoint y: 300, distance: 81.2
click at [528, 300] on div "Фискални рачун ПИБ : 115085843 Предузеће : BRE MAJICE Место продаје : 1371796-B…" at bounding box center [452, 177] width 331 height 319
drag, startPoint x: 603, startPoint y: 100, endPoint x: 557, endPoint y: 103, distance: 45.7
click at [557, 103] on div "ПИБ : 115085843 Предузеће : BRE MAJICE Место продаје : 1371796-Bremajice e-shop…" at bounding box center [452, 76] width 316 height 74
click at [602, 8] on icon "Close" at bounding box center [604, 8] width 7 height 7
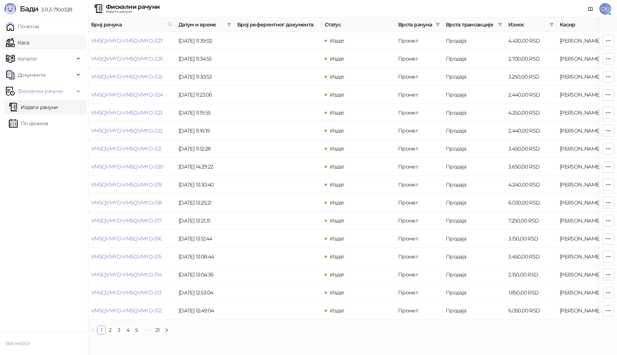
click at [29, 44] on link "Каса" at bounding box center [17, 42] width 23 height 15
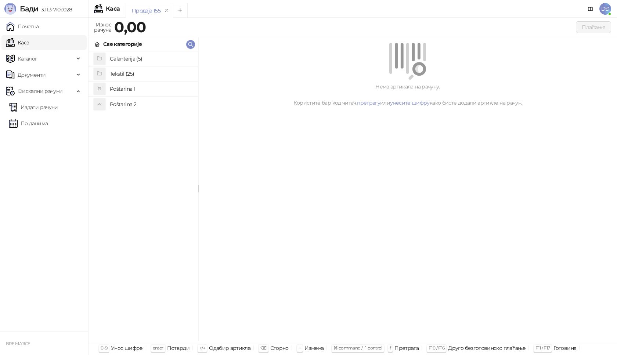
click at [116, 72] on h4 "Tekstil (25)" at bounding box center [151, 74] width 82 height 12
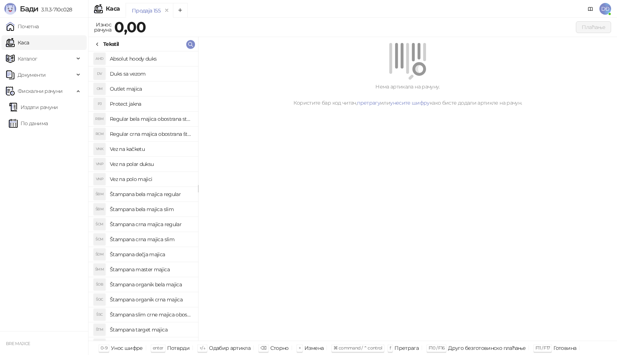
click at [160, 210] on h4 "Štampana bela majica slim" at bounding box center [151, 210] width 82 height 12
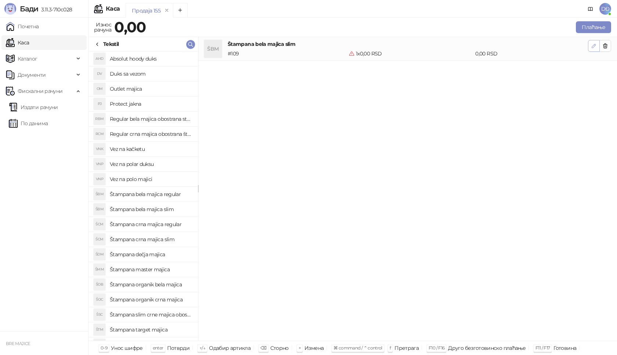
click at [597, 44] on icon "button" at bounding box center [594, 46] width 6 height 6
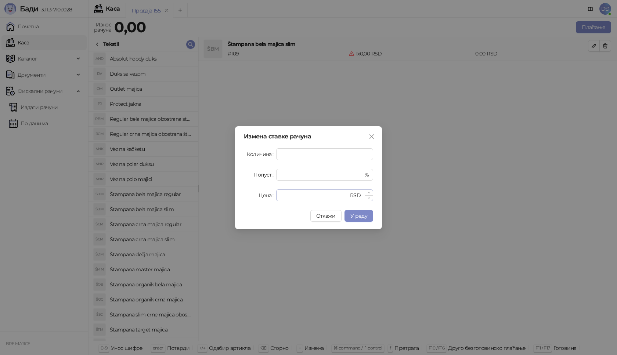
type input "*"
drag, startPoint x: 289, startPoint y: 195, endPoint x: 253, endPoint y: 201, distance: 36.5
click at [254, 202] on div "Измена ставке рачуна Количина * Попуст * % Цена * RSD Откажи У реду" at bounding box center [308, 177] width 147 height 103
type input "****"
click at [365, 213] on span "У реду" at bounding box center [359, 216] width 17 height 7
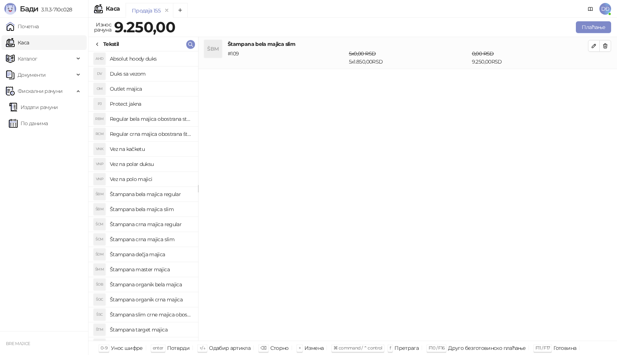
click at [172, 241] on h4 "Štampana crna majica slim" at bounding box center [151, 240] width 82 height 12
click at [597, 78] on icon "button" at bounding box center [594, 78] width 6 height 6
type input "*"
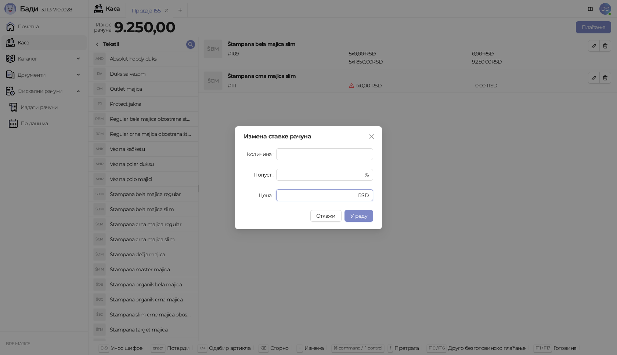
drag, startPoint x: 284, startPoint y: 196, endPoint x: 267, endPoint y: 197, distance: 17.7
click at [269, 197] on div "Цена * RSD" at bounding box center [308, 196] width 129 height 12
type input "****"
click at [363, 212] on button "У реду" at bounding box center [359, 216] width 29 height 12
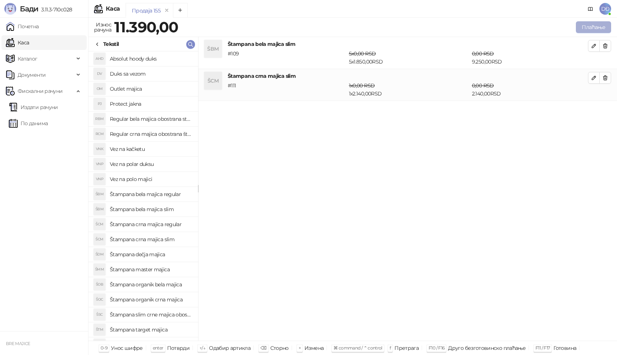
click at [599, 27] on button "Плаћање" at bounding box center [593, 27] width 35 height 12
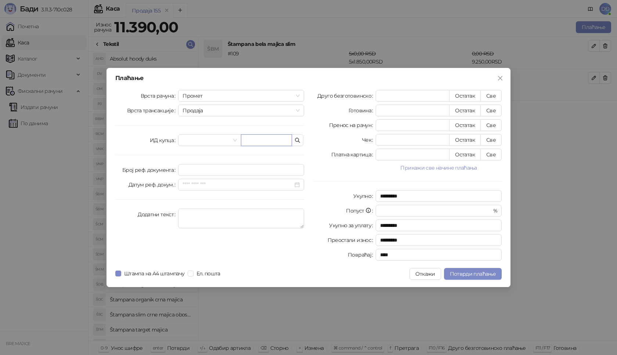
click at [254, 141] on input "text" at bounding box center [266, 141] width 51 height 12
paste input "**********"
type input "**********"
click at [495, 96] on button "Све" at bounding box center [491, 96] width 21 height 12
type input "*****"
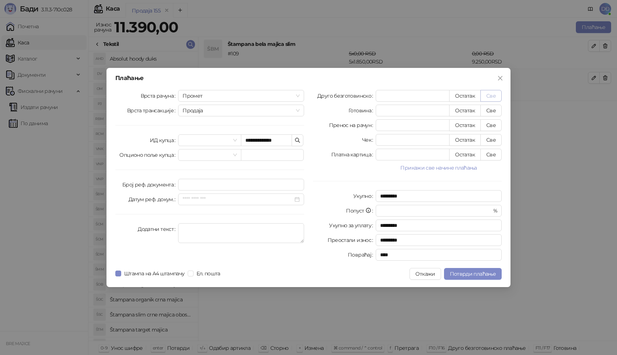
type input "****"
click at [459, 273] on span "Потврди плаћање" at bounding box center [473, 274] width 46 height 7
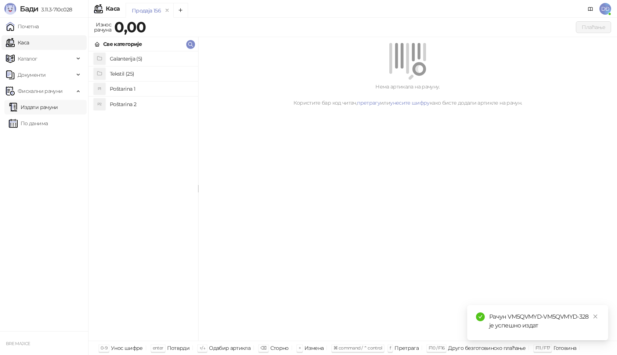
click at [32, 107] on link "Издати рачуни" at bounding box center [33, 107] width 49 height 15
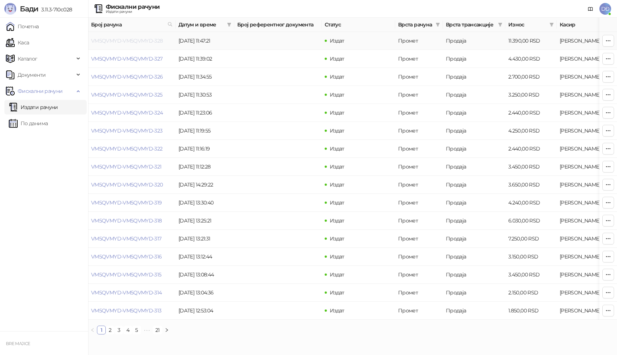
click at [119, 42] on link "VM5QVMYD-VM5QVMYD-328" at bounding box center [127, 40] width 72 height 7
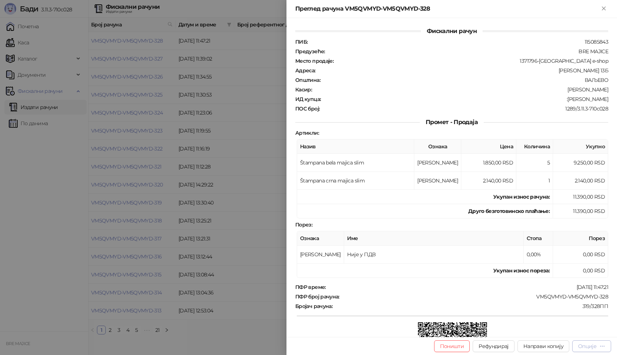
click at [590, 347] on div "Опције" at bounding box center [588, 346] width 18 height 7
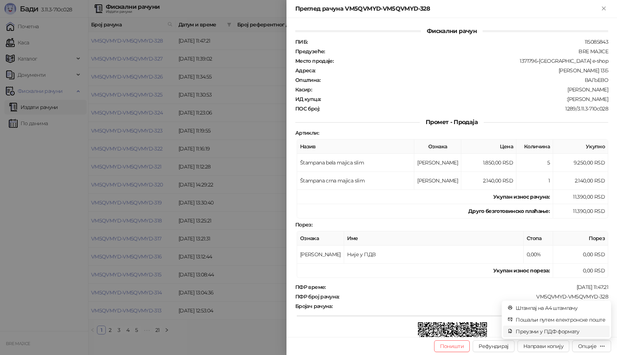
click at [574, 333] on span "Преузми у ПДФ формату" at bounding box center [561, 332] width 90 height 8
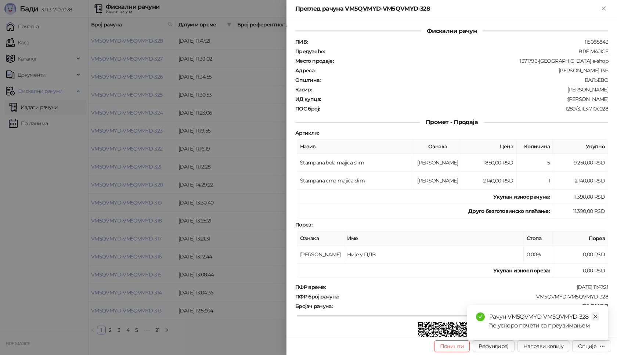
click at [594, 319] on icon "close" at bounding box center [595, 316] width 5 height 5
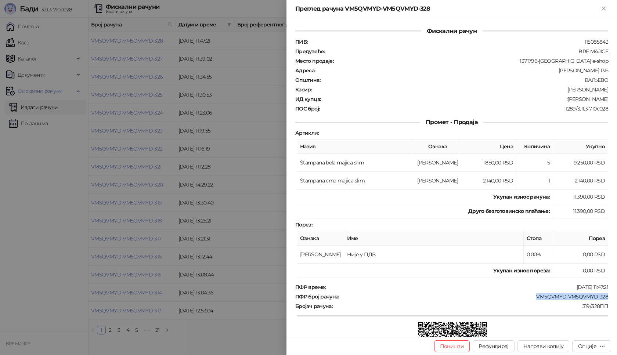
drag, startPoint x: 603, startPoint y: 298, endPoint x: 529, endPoint y: 298, distance: 73.9
click at [529, 298] on div "ПФР број рачуна : VM5QVMYD-VM5QVMYD-328" at bounding box center [452, 297] width 316 height 7
drag, startPoint x: 604, startPoint y: 99, endPoint x: 572, endPoint y: 101, distance: 31.3
click at [572, 101] on div "ИД купца : :[PERSON_NAME]" at bounding box center [452, 99] width 316 height 7
click at [604, 8] on icon "Close" at bounding box center [603, 8] width 3 height 3
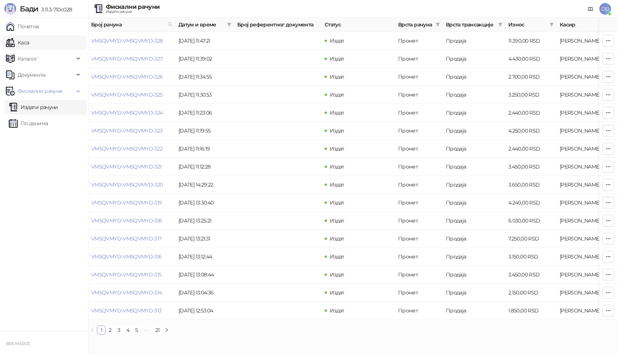
click at [22, 42] on link "Каса" at bounding box center [17, 42] width 23 height 15
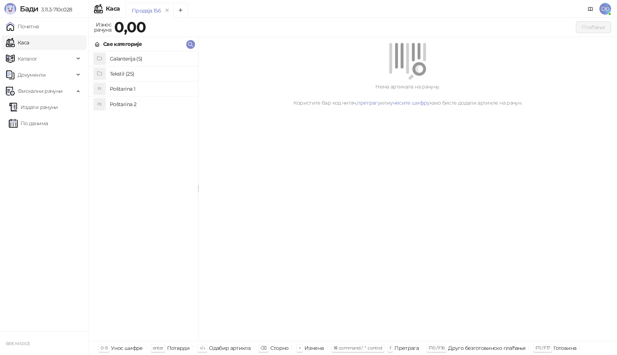
click at [115, 89] on h4 "Poštarina 1" at bounding box center [151, 89] width 82 height 12
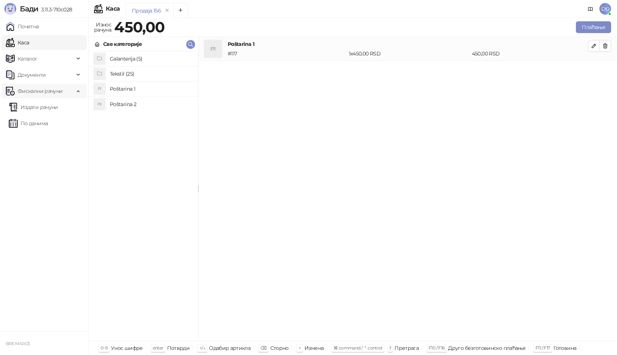
click at [45, 92] on span "Фискални рачуни" at bounding box center [40, 91] width 45 height 15
click at [39, 90] on span "Фискални рачуни" at bounding box center [40, 91] width 45 height 15
click at [114, 73] on h4 "Tekstil (25)" at bounding box center [151, 74] width 82 height 12
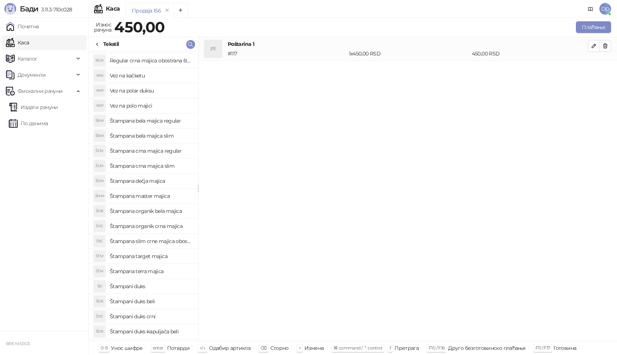
scroll to position [87, 0]
click at [164, 334] on h4 "Štampani duks-kapuljača crni" at bounding box center [151, 334] width 82 height 12
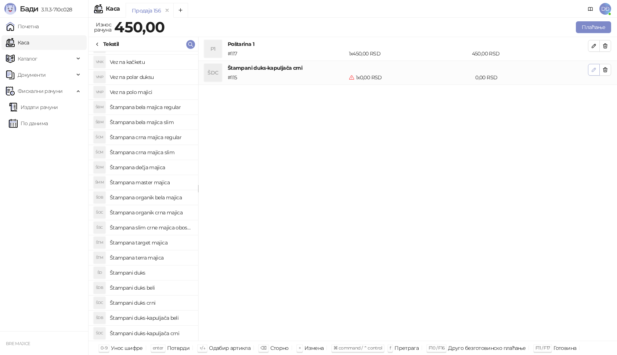
click at [590, 69] on button "button" at bounding box center [594, 70] width 12 height 12
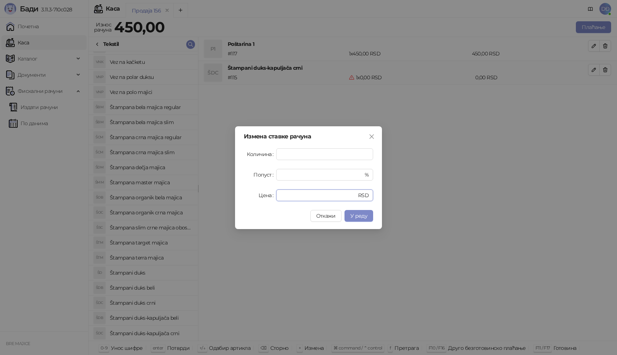
drag, startPoint x: 286, startPoint y: 196, endPoint x: 259, endPoint y: 194, distance: 27.6
click at [262, 196] on div "Цена * RSD" at bounding box center [308, 196] width 129 height 12
type input "****"
click at [357, 217] on span "У реду" at bounding box center [359, 216] width 17 height 7
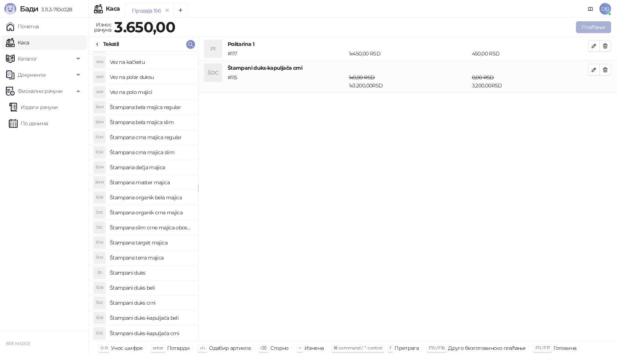
click at [591, 23] on button "Плаћање" at bounding box center [593, 27] width 35 height 12
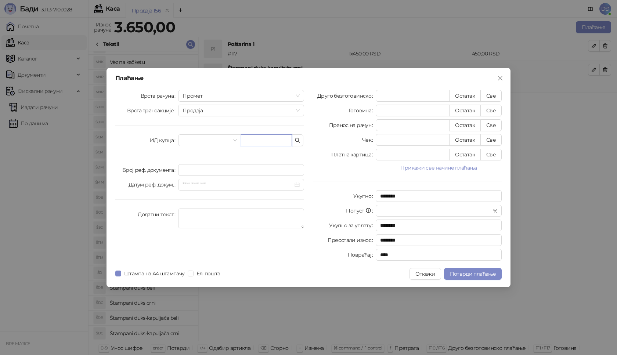
click at [251, 140] on input "text" at bounding box center [266, 141] width 51 height 12
paste input "**********"
type input "**********"
click at [495, 96] on button "Све" at bounding box center [491, 96] width 21 height 12
type input "****"
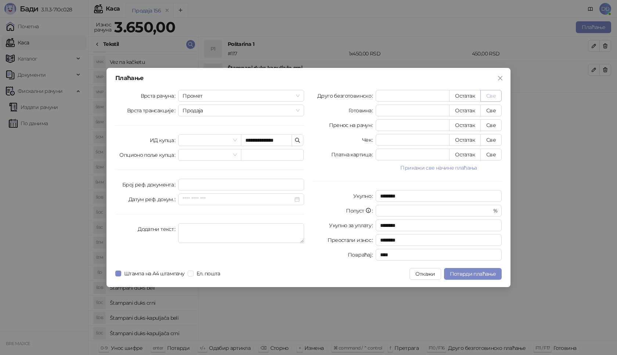
type input "****"
click at [472, 275] on span "Потврди плаћање" at bounding box center [473, 274] width 46 height 7
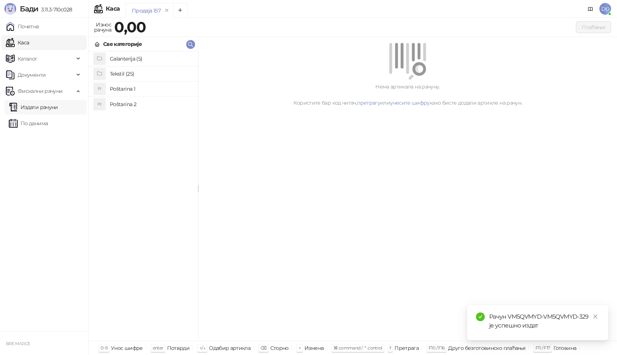
click at [51, 106] on link "Издати рачуни" at bounding box center [33, 107] width 49 height 15
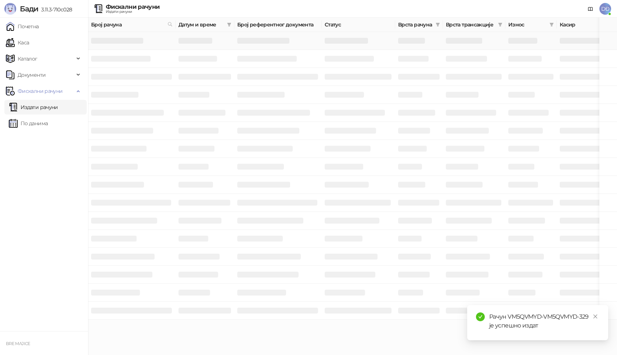
click at [113, 38] on h3 at bounding box center [117, 41] width 52 height 6
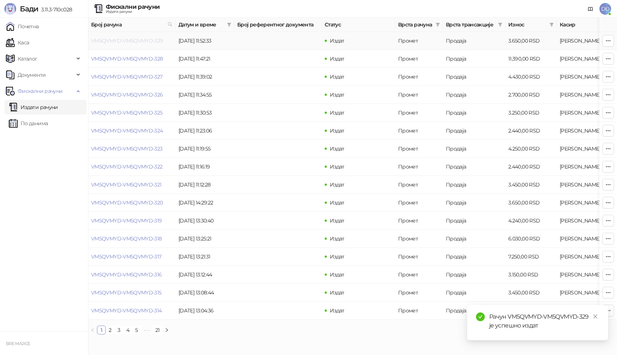
click at [113, 38] on link "VM5QVMYD-VM5QVMYD-329" at bounding box center [127, 40] width 72 height 7
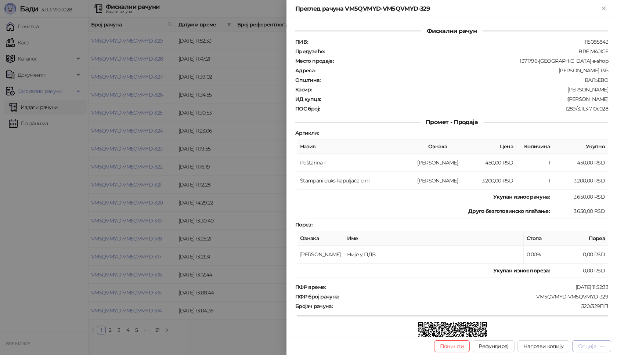
click at [602, 348] on icon "button" at bounding box center [603, 347] width 6 height 6
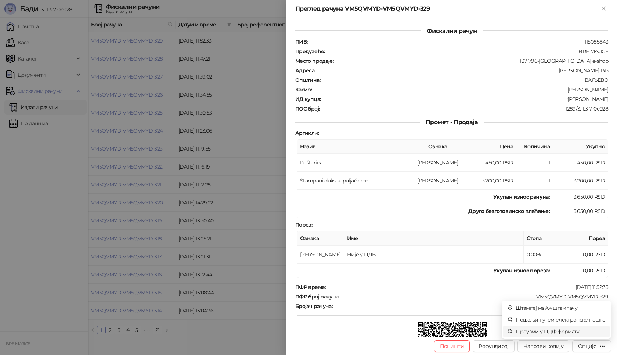
click at [565, 332] on span "Преузми у ПДФ формату" at bounding box center [561, 332] width 90 height 8
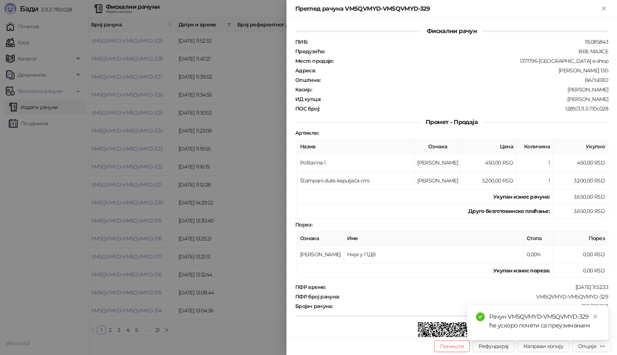
click at [595, 312] on div "Рачун VM5QVMYD-VM5QVMYD-329 ће ускоро почети са преузимањем" at bounding box center [538, 322] width 141 height 35
click at [595, 314] on link "Close" at bounding box center [596, 317] width 8 height 8
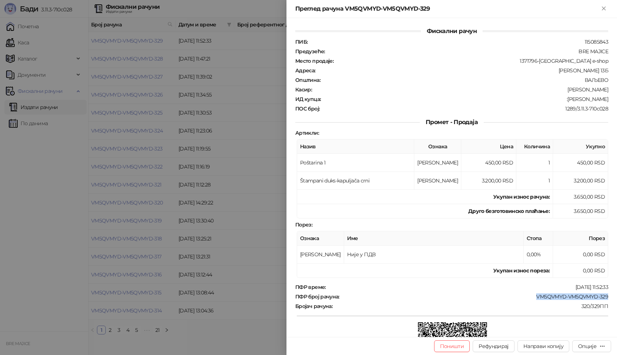
drag, startPoint x: 604, startPoint y: 296, endPoint x: 530, endPoint y: 296, distance: 74.2
click at [530, 296] on div "Фискални рачун ПИБ : 115085843 Предузеће : BRE MAJICE Место продаје : 1371796-[…" at bounding box center [452, 177] width 331 height 319
drag, startPoint x: 602, startPoint y: 98, endPoint x: 568, endPoint y: 98, distance: 34.9
click at [568, 98] on div ":[PERSON_NAME]" at bounding box center [466, 99] width 288 height 7
click at [601, 7] on icon "Close" at bounding box center [604, 8] width 7 height 7
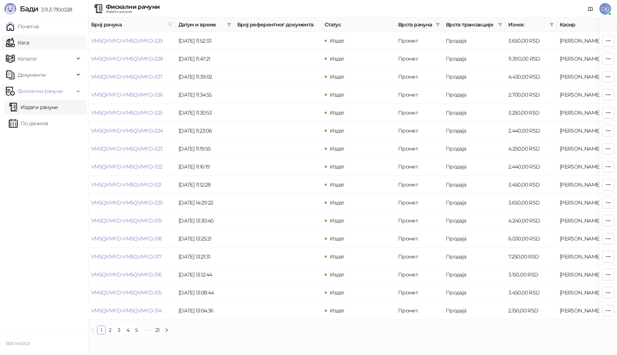
click at [24, 42] on link "Каса" at bounding box center [17, 42] width 23 height 15
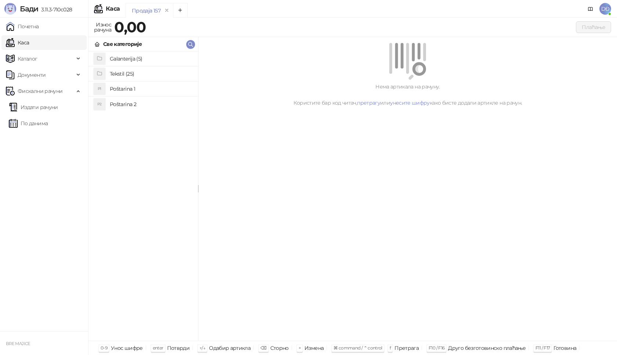
click at [121, 88] on h4 "Poštarina 1" at bounding box center [151, 89] width 82 height 12
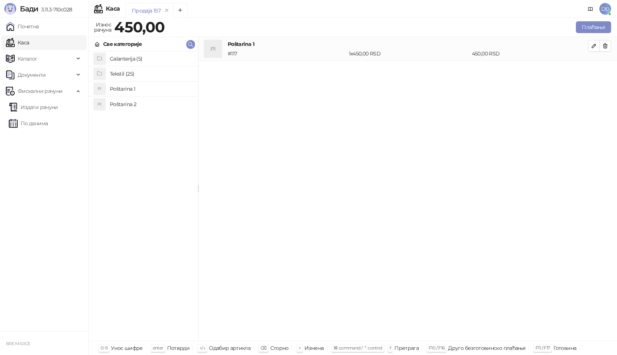
click at [122, 74] on h4 "Tekstil (25)" at bounding box center [151, 74] width 82 height 12
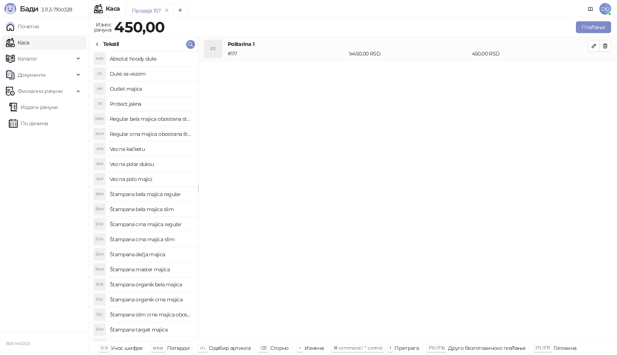
click at [162, 223] on h4 "Štampana crna majica regular" at bounding box center [151, 225] width 82 height 12
click at [597, 68] on icon "button" at bounding box center [594, 70] width 6 height 6
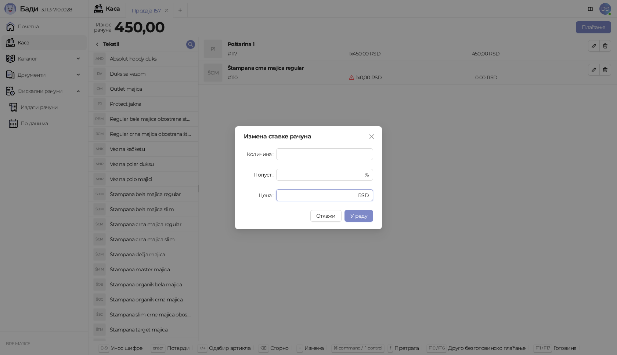
drag, startPoint x: 287, startPoint y: 199, endPoint x: 250, endPoint y: 193, distance: 37.2
click at [255, 198] on div "Цена * RSD" at bounding box center [308, 196] width 129 height 12
click at [361, 216] on span "У реду" at bounding box center [359, 216] width 17 height 7
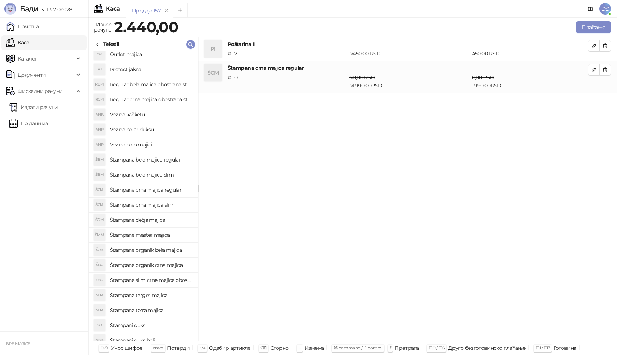
scroll to position [74, 0]
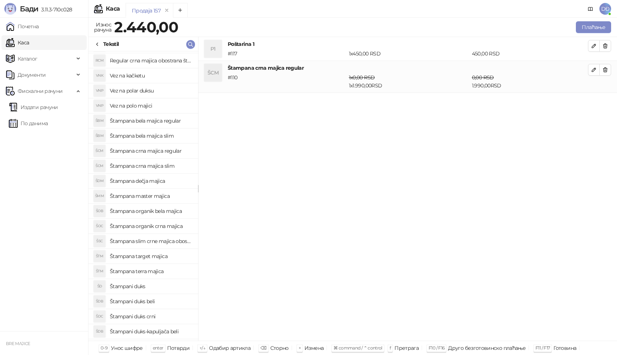
click at [145, 286] on h4 "Štampani duks" at bounding box center [151, 287] width 82 height 12
click at [595, 103] on icon "button" at bounding box center [594, 102] width 6 height 6
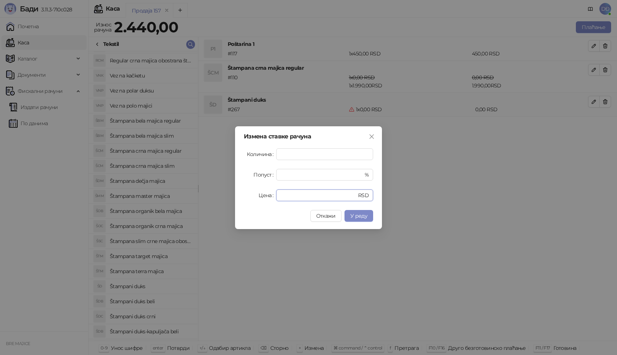
drag, startPoint x: 290, startPoint y: 197, endPoint x: 248, endPoint y: 194, distance: 42.1
click at [248, 194] on div "Цена * RSD" at bounding box center [308, 196] width 129 height 12
type input "****"
click at [365, 216] on span "У реду" at bounding box center [359, 216] width 17 height 7
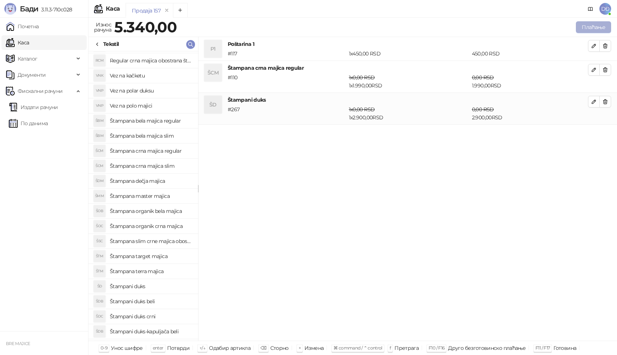
click at [588, 25] on button "Плаћање" at bounding box center [593, 27] width 35 height 12
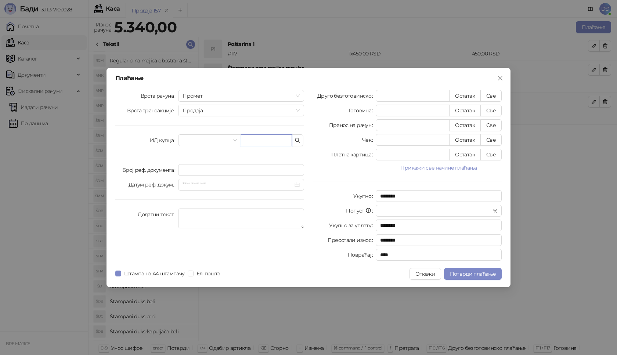
click at [266, 140] on input "text" at bounding box center [266, 141] width 51 height 12
paste input "**********"
click at [259, 141] on input "**********" at bounding box center [266, 141] width 51 height 12
type input "**********"
click at [497, 96] on button "Све" at bounding box center [491, 96] width 21 height 12
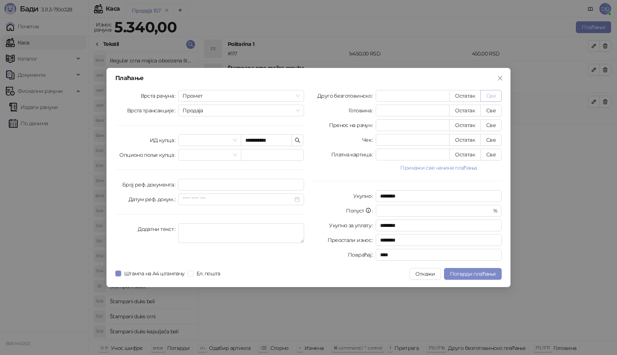
type input "****"
click at [454, 272] on span "Потврди плаћање" at bounding box center [473, 274] width 46 height 7
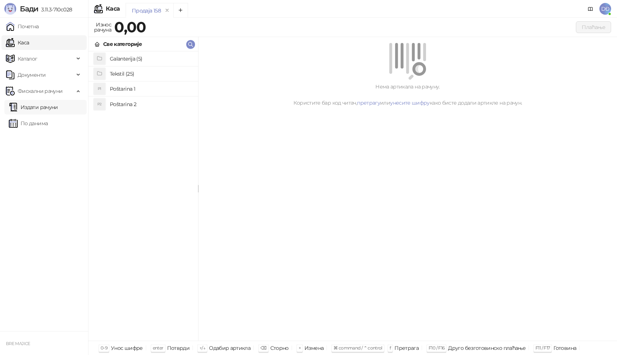
click at [49, 110] on link "Издати рачуни" at bounding box center [33, 107] width 49 height 15
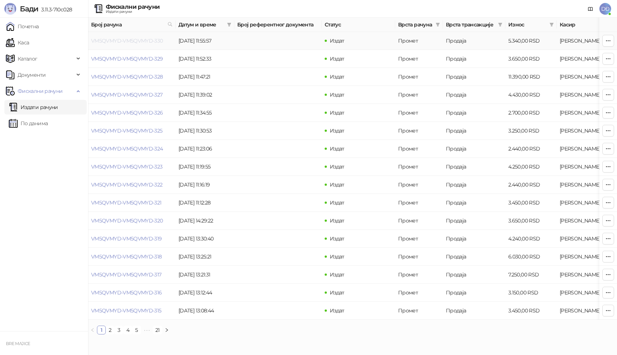
click at [127, 40] on link "VM5QVMYD-VM5QVMYD-330" at bounding box center [127, 40] width 72 height 7
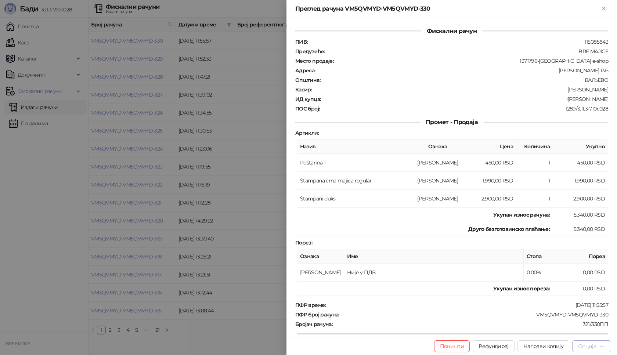
click at [591, 346] on div "Опције" at bounding box center [588, 346] width 18 height 7
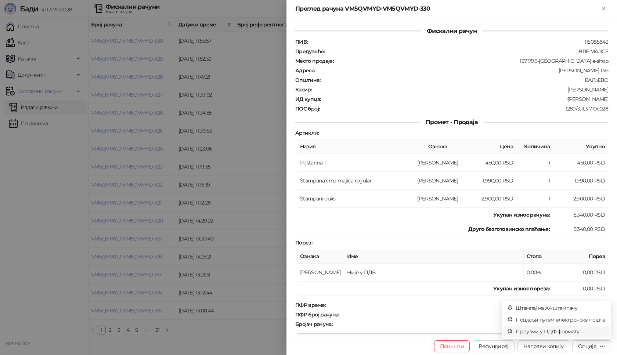
click at [563, 330] on span "Преузми у ПДФ формату" at bounding box center [561, 332] width 90 height 8
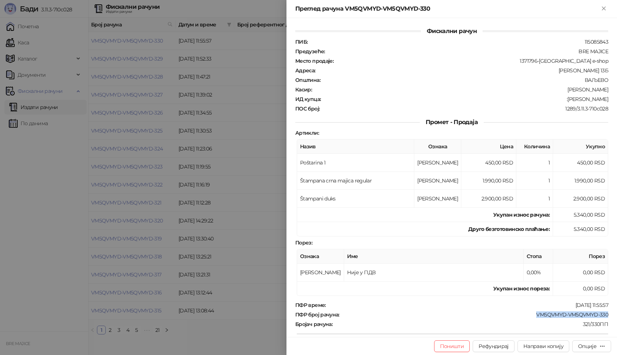
drag, startPoint x: 604, startPoint y: 312, endPoint x: 523, endPoint y: 312, distance: 80.9
click at [523, 312] on div "Фискални рачун ПИБ : 115085843 Предузеће : BRE MAJICE Место продаје : 1371796-B…" at bounding box center [452, 177] width 331 height 319
drag, startPoint x: 606, startPoint y: 97, endPoint x: 575, endPoint y: 100, distance: 31.3
click at [575, 100] on div "Фискални рачун ПИБ : 115085843 Предузеће : BRE MAJICE Место продаје : 1371796-B…" at bounding box center [452, 177] width 331 height 319
click at [605, 7] on icon "Close" at bounding box center [604, 8] width 7 height 7
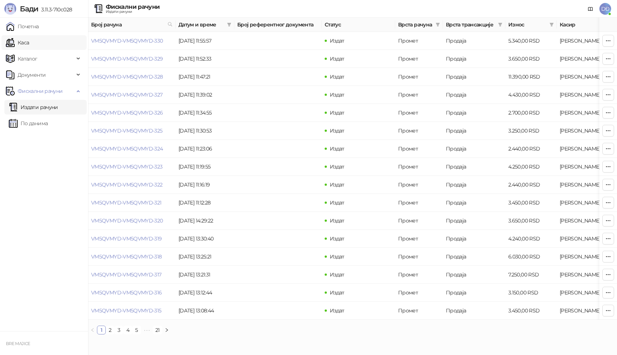
click at [29, 43] on link "Каса" at bounding box center [17, 42] width 23 height 15
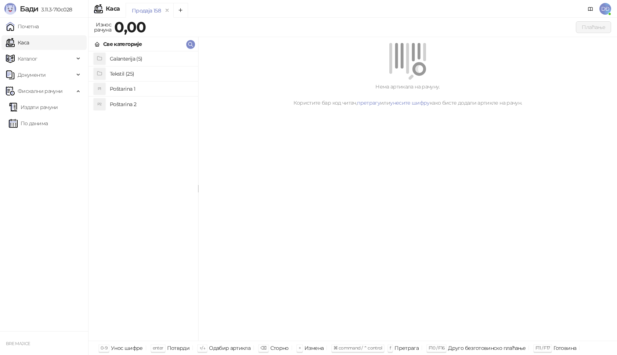
click at [121, 88] on h4 "Poštarina 1" at bounding box center [151, 89] width 82 height 12
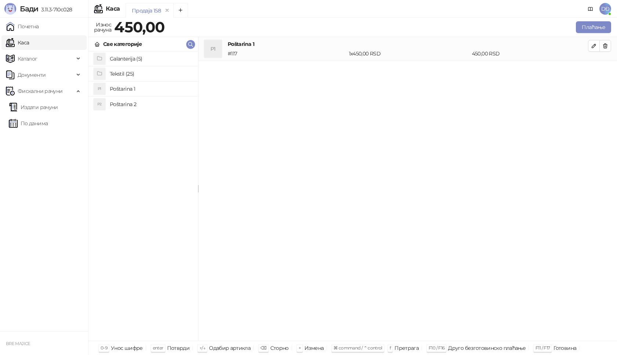
click at [113, 71] on h4 "Tekstil (25)" at bounding box center [151, 74] width 82 height 12
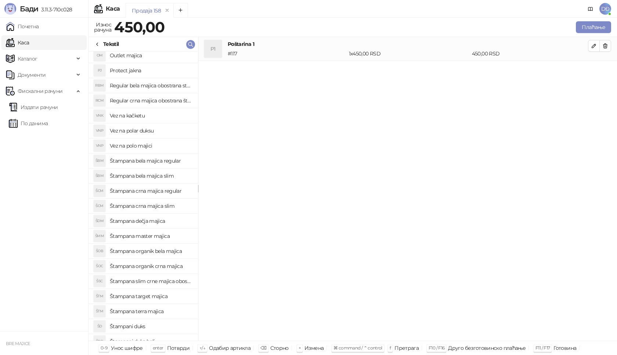
scroll to position [87, 0]
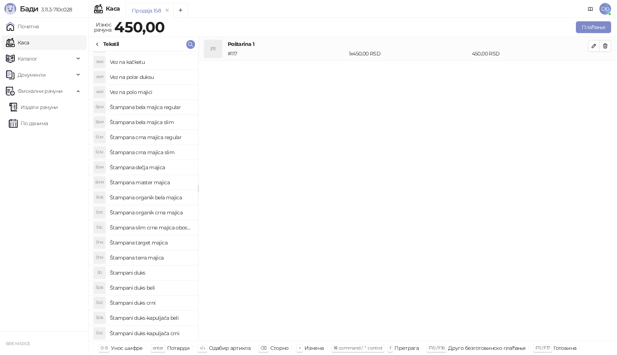
click at [169, 333] on h4 "Štampani duks-kapuljača crni" at bounding box center [151, 334] width 82 height 12
click at [600, 69] on button "button" at bounding box center [594, 70] width 12 height 12
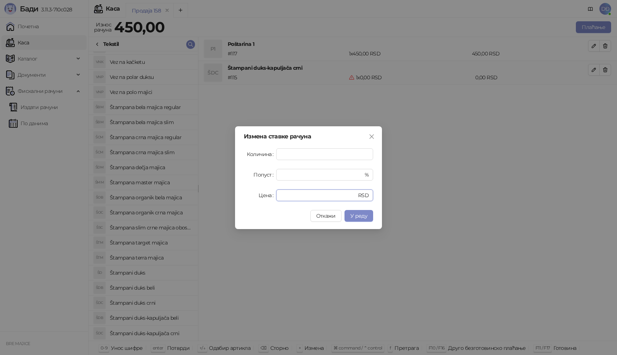
drag, startPoint x: 283, startPoint y: 198, endPoint x: 253, endPoint y: 191, distance: 30.9
click at [256, 195] on div "Цена * RSD" at bounding box center [308, 196] width 129 height 12
type input "****"
click at [358, 215] on span "У реду" at bounding box center [359, 216] width 17 height 7
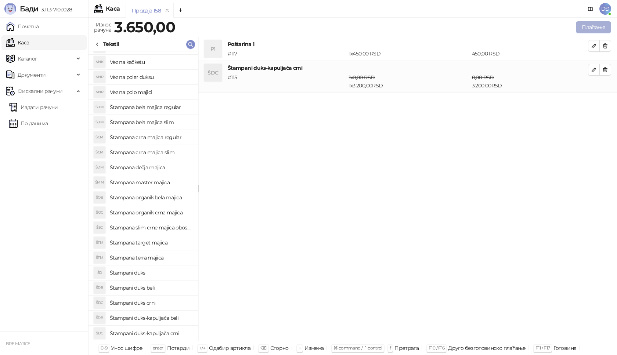
click at [598, 26] on button "Плаћање" at bounding box center [593, 27] width 35 height 12
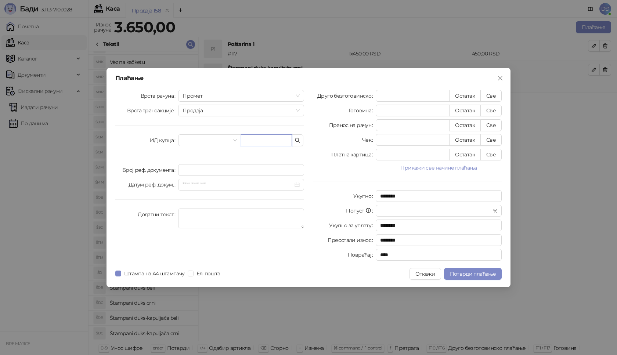
click at [277, 139] on input "text" at bounding box center [266, 141] width 51 height 12
paste input "**********"
type input "**********"
click at [495, 94] on button "Све" at bounding box center [491, 96] width 21 height 12
type input "****"
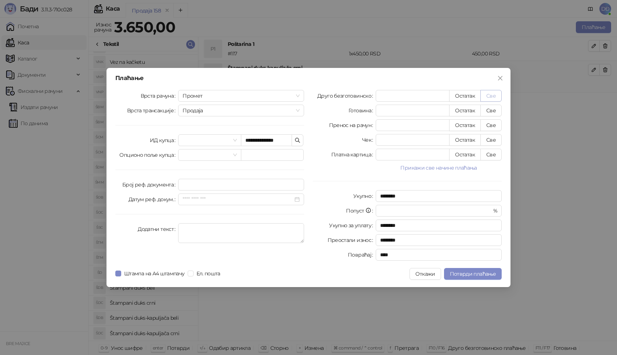
type input "****"
click at [458, 273] on span "Потврди плаћање" at bounding box center [473, 274] width 46 height 7
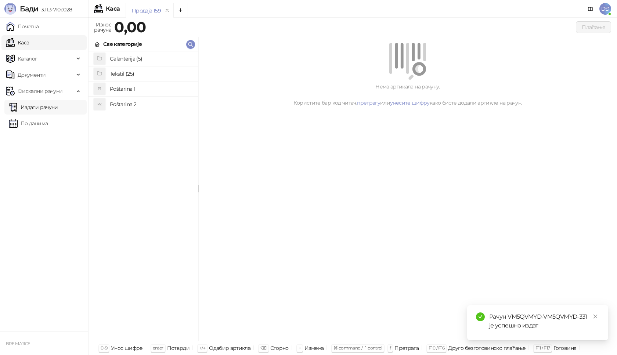
click at [46, 108] on link "Издати рачуни" at bounding box center [33, 107] width 49 height 15
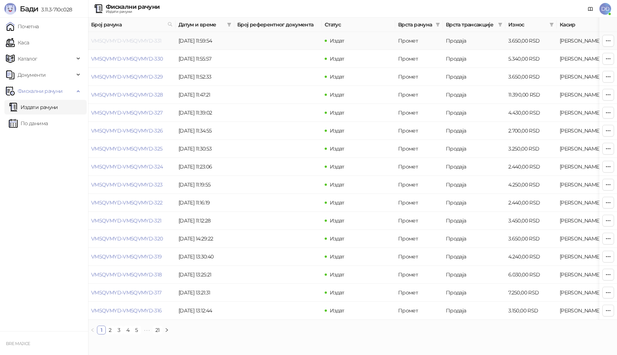
click at [115, 40] on link "VM5QVMYD-VM5QVMYD-331" at bounding box center [126, 40] width 71 height 7
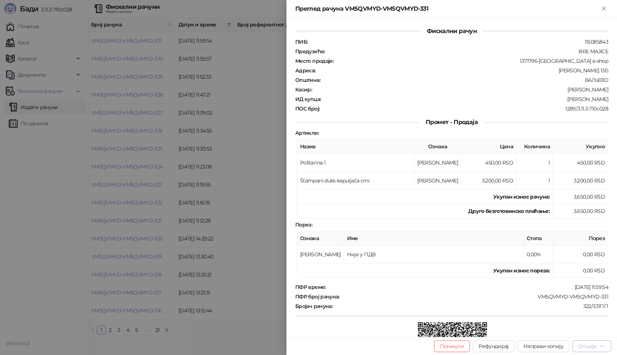
click at [595, 347] on div "Опције" at bounding box center [588, 346] width 18 height 7
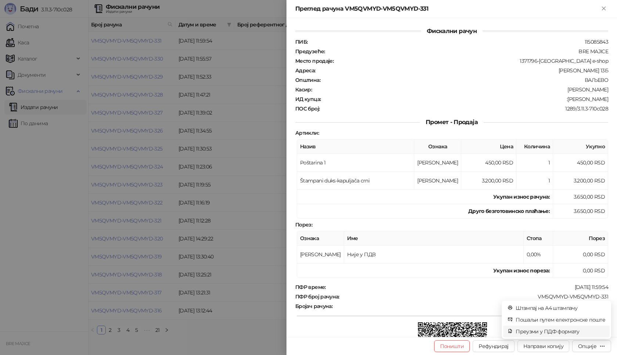
click at [578, 332] on span "Преузми у ПДФ формату" at bounding box center [561, 332] width 90 height 8
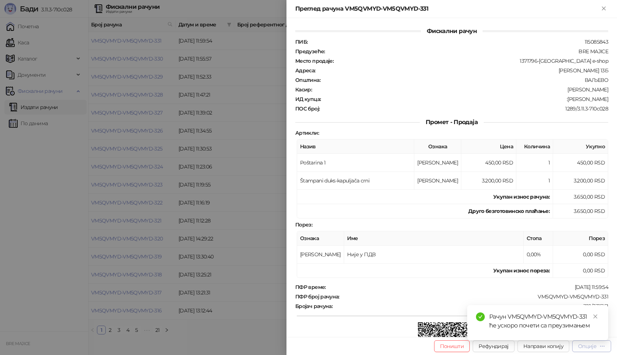
click at [587, 347] on div "Опције" at bounding box center [588, 346] width 18 height 7
click at [598, 319] on icon "close" at bounding box center [595, 316] width 5 height 5
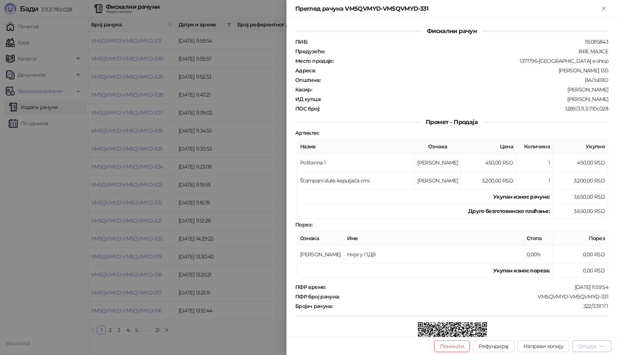
click at [591, 350] on button "Опције" at bounding box center [592, 347] width 39 height 12
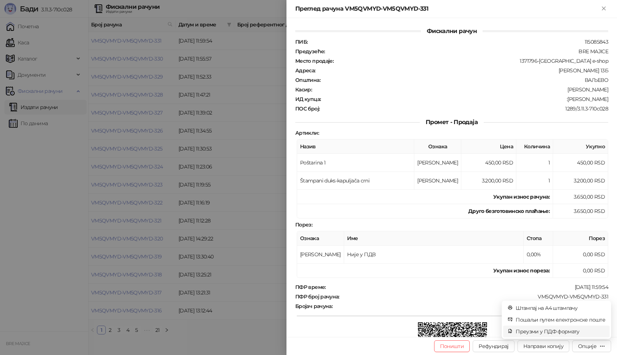
click at [567, 333] on span "Преузми у ПДФ формату" at bounding box center [561, 332] width 90 height 8
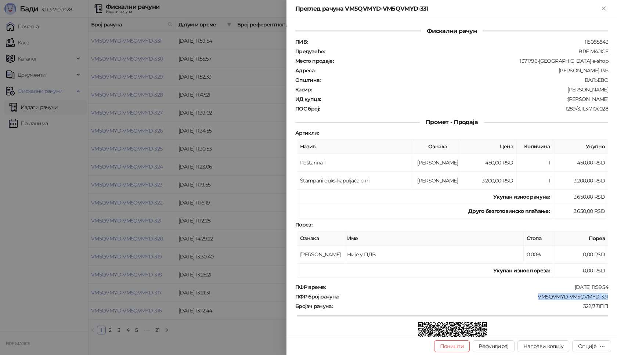
drag, startPoint x: 607, startPoint y: 295, endPoint x: 533, endPoint y: 299, distance: 73.6
click at [533, 299] on div "Фискални рачун ПИБ : 115085843 Предузеће : BRE MAJICE Место продаје : 1371796-[…" at bounding box center [452, 177] width 331 height 319
drag, startPoint x: 602, startPoint y: 99, endPoint x: 566, endPoint y: 101, distance: 36.4
click at [566, 101] on div ":[PERSON_NAME]" at bounding box center [466, 99] width 288 height 7
click at [606, 6] on icon "Close" at bounding box center [604, 8] width 7 height 7
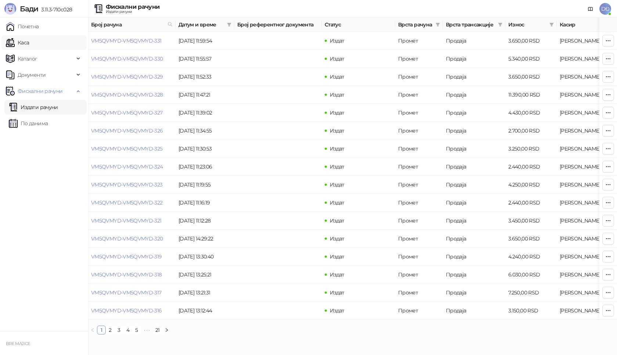
click at [29, 46] on link "Каса" at bounding box center [17, 42] width 23 height 15
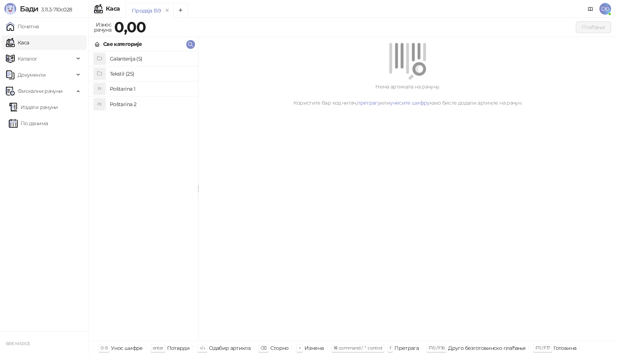
click at [136, 88] on h4 "Poštarina 1" at bounding box center [151, 89] width 82 height 12
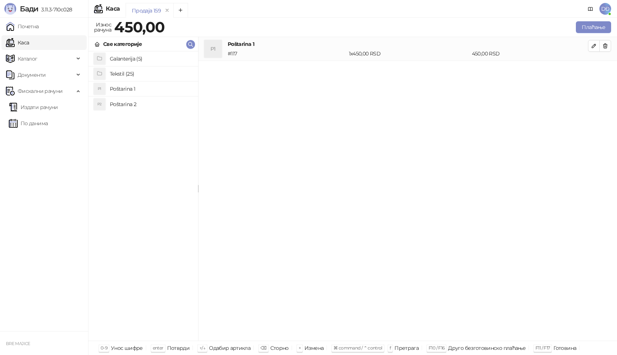
click at [135, 72] on h4 "Tekstil (25)" at bounding box center [151, 74] width 82 height 12
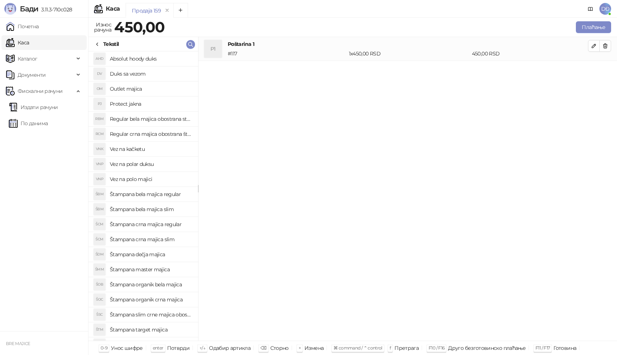
click at [153, 225] on h4 "Štampana crna majica regular" at bounding box center [151, 225] width 82 height 12
click at [595, 69] on icon "button" at bounding box center [594, 70] width 6 height 6
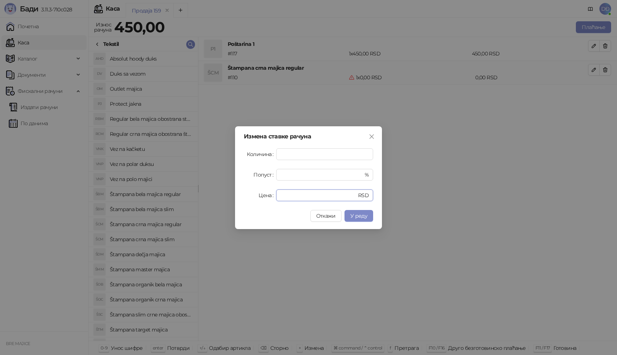
drag, startPoint x: 288, startPoint y: 196, endPoint x: 248, endPoint y: 193, distance: 39.8
click at [250, 194] on div "Цена * RSD" at bounding box center [308, 196] width 129 height 12
type input "****"
click at [362, 216] on span "У реду" at bounding box center [359, 216] width 17 height 7
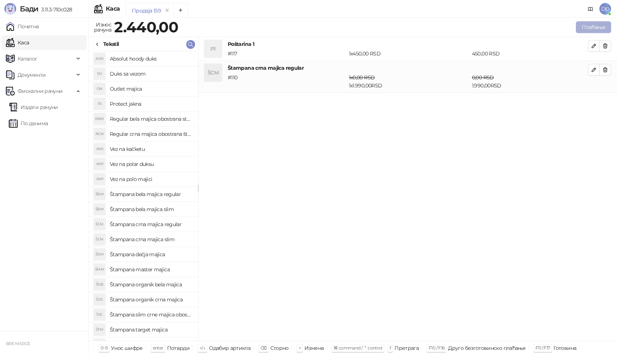
click at [587, 26] on button "Плаћање" at bounding box center [593, 27] width 35 height 12
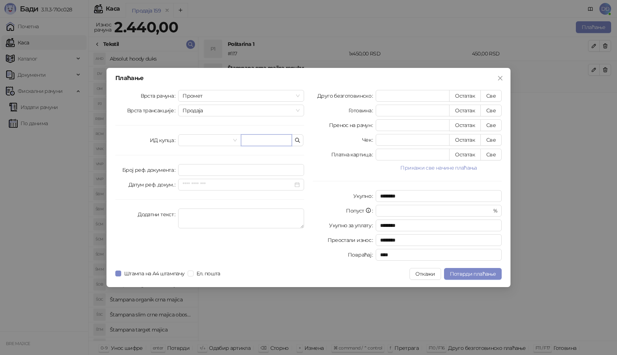
click at [250, 143] on input "text" at bounding box center [266, 141] width 51 height 12
paste input "**********"
type input "**********"
click at [493, 96] on button "Све" at bounding box center [491, 96] width 21 height 12
type input "****"
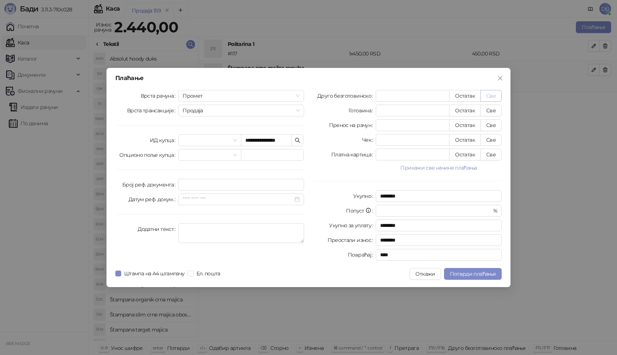
type input "****"
click at [484, 269] on button "Потврди плаћање" at bounding box center [473, 274] width 58 height 12
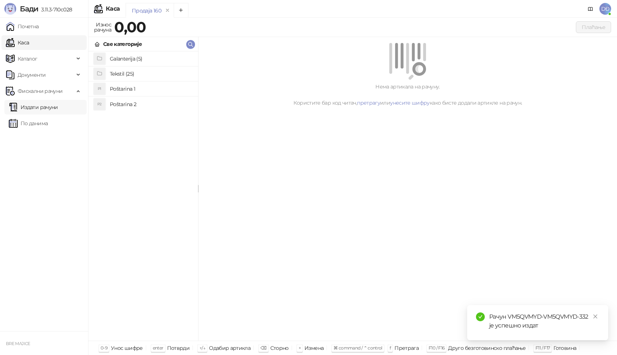
click at [58, 107] on link "Издати рачуни" at bounding box center [33, 107] width 49 height 15
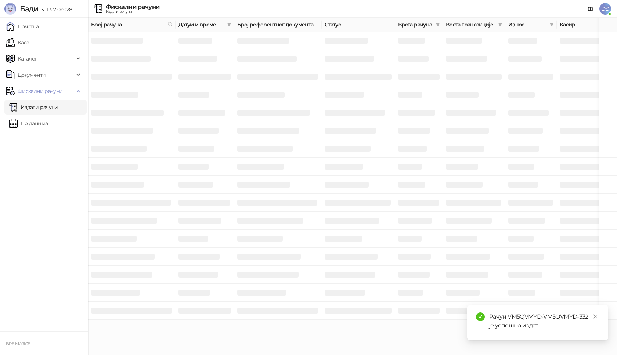
click at [58, 109] on link "Издати рачуни" at bounding box center [33, 107] width 49 height 15
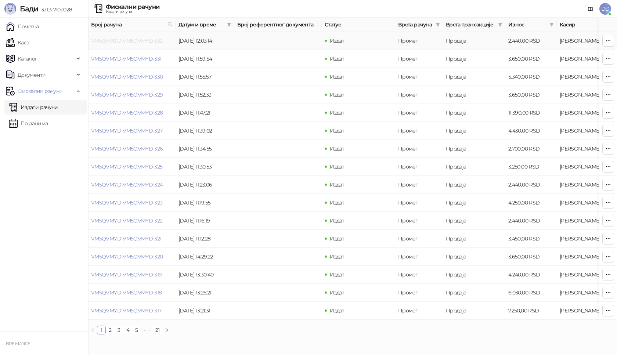
click at [110, 40] on link "VM5QVMYD-VM5QVMYD-332" at bounding box center [127, 40] width 72 height 7
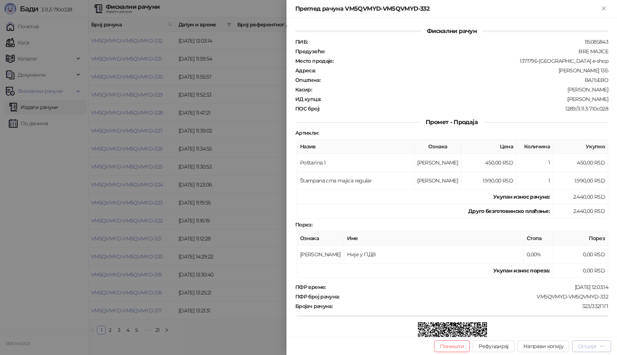
click at [596, 347] on div "Опције" at bounding box center [588, 346] width 18 height 7
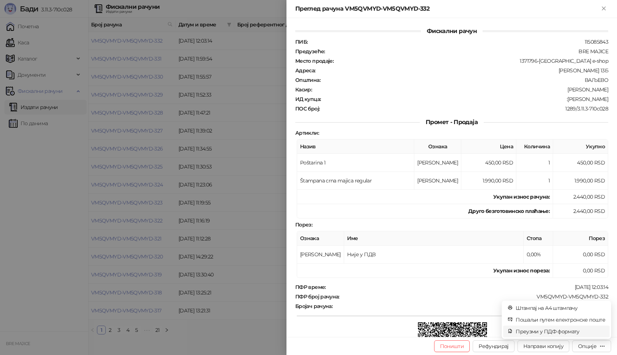
click at [577, 329] on span "Преузми у ПДФ формату" at bounding box center [561, 332] width 90 height 8
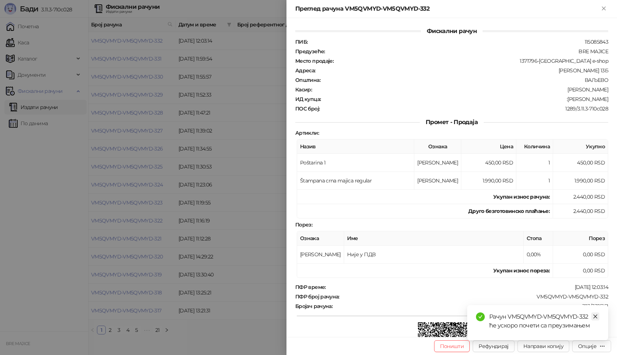
click at [594, 315] on icon "close" at bounding box center [596, 317] width 4 height 4
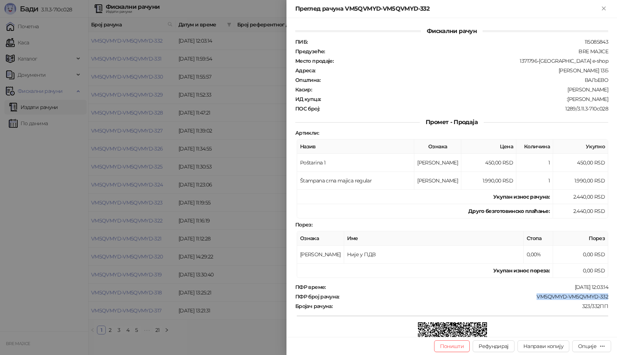
drag, startPoint x: 606, startPoint y: 297, endPoint x: 531, endPoint y: 297, distance: 75.3
click at [531, 297] on div "Фискални рачун ПИБ : 115085843 Предузеће : BRE MAJICE Место продаје : 1371796-B…" at bounding box center [452, 177] width 331 height 319
drag, startPoint x: 599, startPoint y: 99, endPoint x: 565, endPoint y: 100, distance: 34.2
click at [565, 100] on div "Фискални рачун ПИБ : 115085843 Предузеће : BRE MAJICE Место продаје : 1371796-B…" at bounding box center [452, 177] width 331 height 319
click at [604, 6] on icon "Close" at bounding box center [604, 8] width 7 height 7
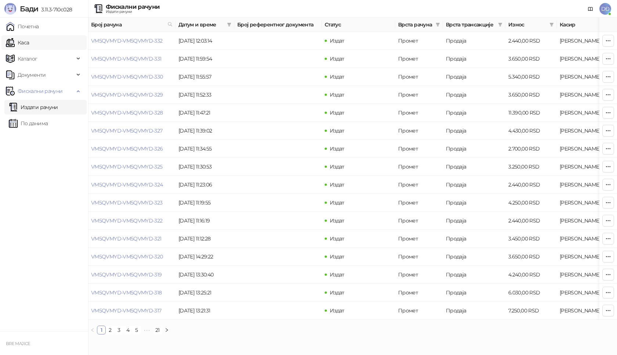
click at [16, 43] on link "Каса" at bounding box center [17, 42] width 23 height 15
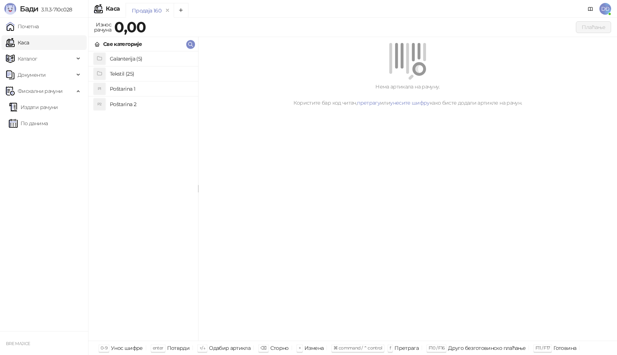
click at [124, 90] on h4 "Poštarina 1" at bounding box center [151, 89] width 82 height 12
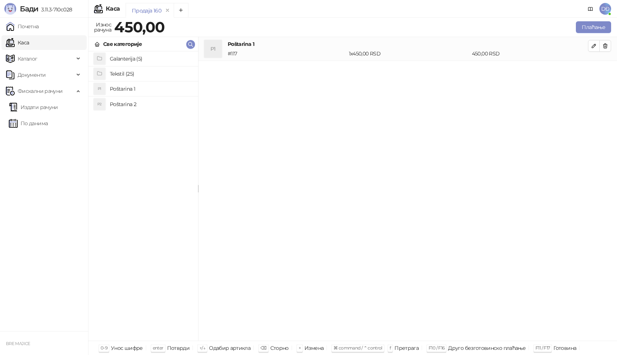
click at [128, 74] on h4 "Tekstil (25)" at bounding box center [151, 74] width 82 height 12
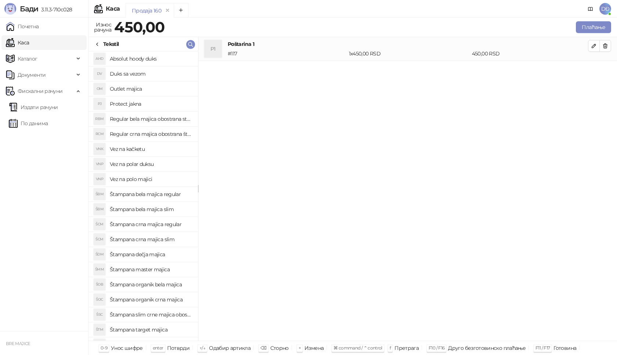
click at [170, 225] on h4 "Štampana crna majica regular" at bounding box center [151, 225] width 82 height 12
click at [592, 71] on icon "button" at bounding box center [594, 70] width 6 height 6
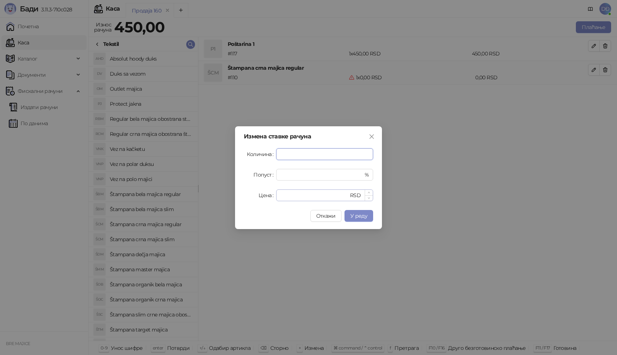
type input "*"
drag, startPoint x: 286, startPoint y: 194, endPoint x: 269, endPoint y: 195, distance: 16.9
click at [269, 195] on div "Цена * RSD" at bounding box center [308, 196] width 129 height 12
type input "****"
click at [357, 214] on span "У реду" at bounding box center [359, 216] width 17 height 7
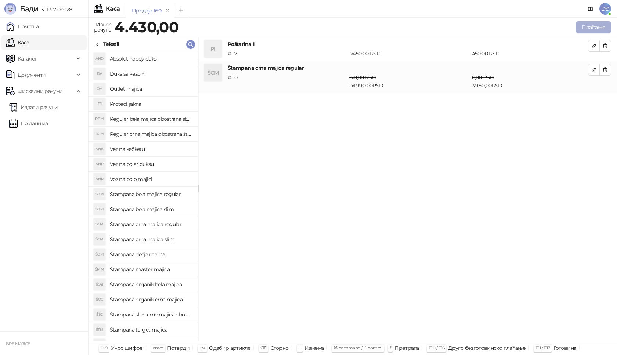
click at [599, 25] on button "Плаћање" at bounding box center [593, 27] width 35 height 12
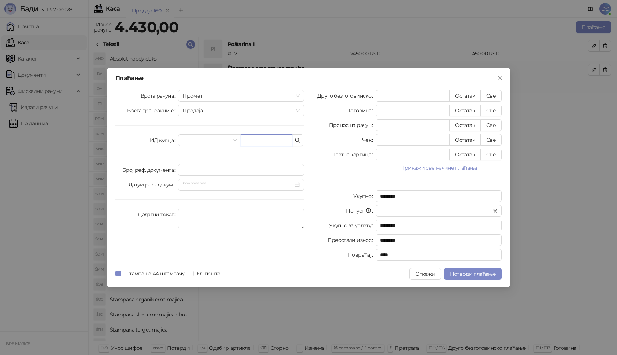
click at [263, 138] on input "text" at bounding box center [266, 141] width 51 height 12
paste input "**********"
type input "**********"
click at [495, 96] on button "Све" at bounding box center [491, 96] width 21 height 12
type input "****"
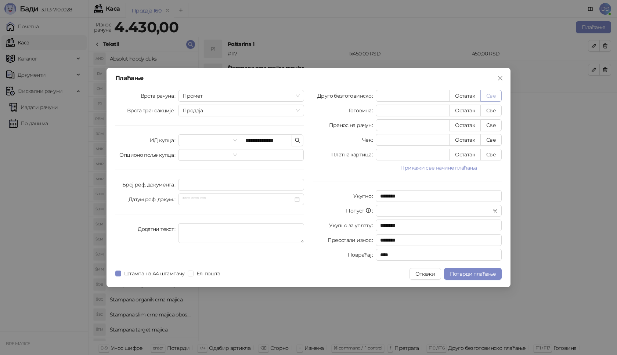
type input "****"
click at [475, 276] on span "Потврди плаћање" at bounding box center [473, 274] width 46 height 7
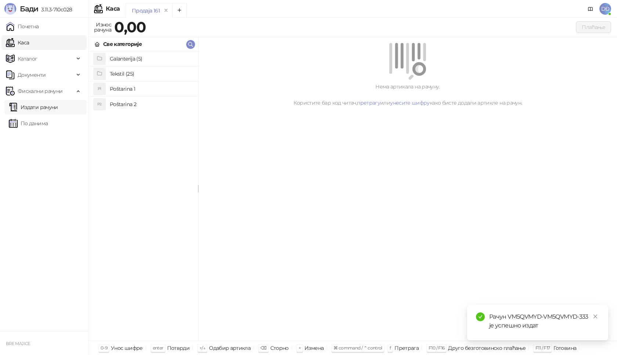
click at [52, 108] on link "Издати рачуни" at bounding box center [33, 107] width 49 height 15
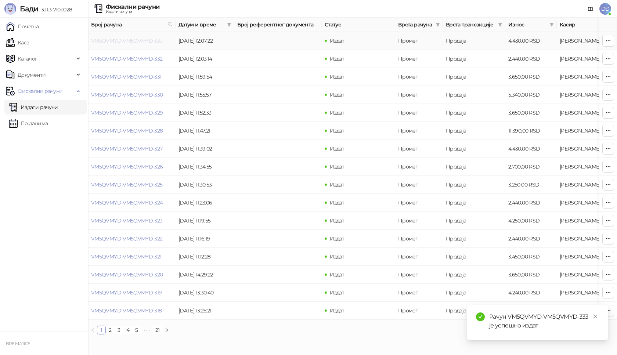
click at [126, 40] on link "VM5QVMYD-VM5QVMYD-333" at bounding box center [127, 40] width 72 height 7
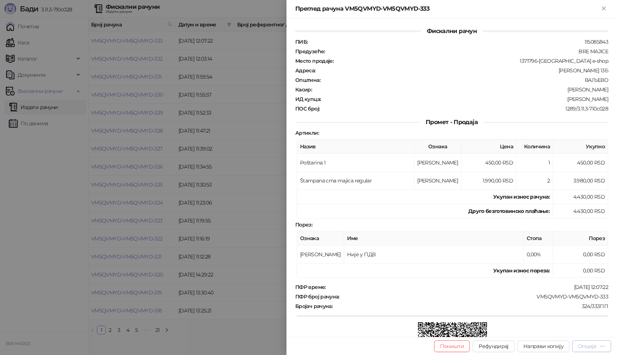
click at [593, 345] on div "Опције" at bounding box center [588, 346] width 18 height 7
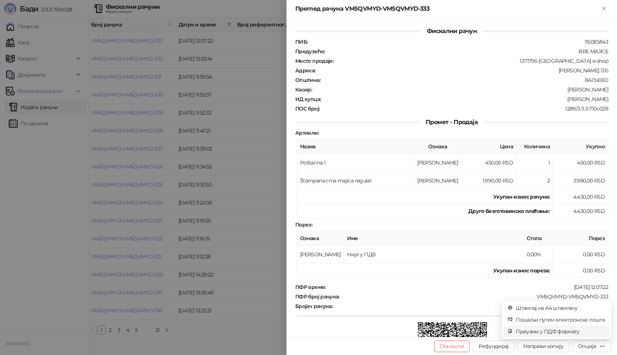
click at [574, 333] on span "Преузми у ПДФ формату" at bounding box center [561, 332] width 90 height 8
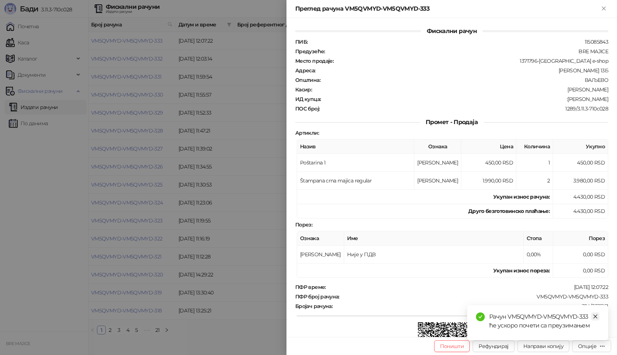
click at [594, 314] on icon "close" at bounding box center [595, 316] width 5 height 5
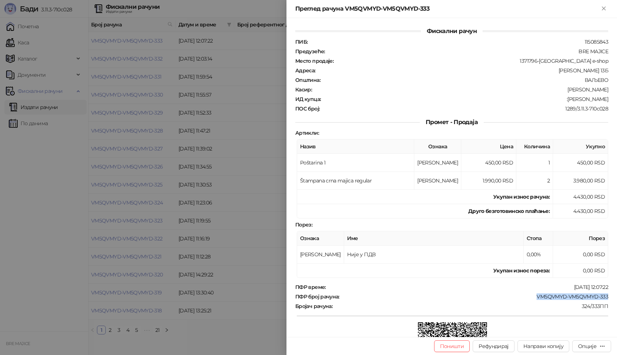
drag, startPoint x: 605, startPoint y: 297, endPoint x: 530, endPoint y: 296, distance: 74.3
click at [530, 296] on div "Фискални рачун ПИБ : 115085843 Предузеће : BRE MAJICE Место продаје : 1371796-[…" at bounding box center [452, 177] width 331 height 319
drag, startPoint x: 602, startPoint y: 100, endPoint x: 566, endPoint y: 100, distance: 35.7
click at [566, 100] on div ":[PERSON_NAME]" at bounding box center [466, 99] width 288 height 7
click at [605, 10] on icon "Close" at bounding box center [603, 8] width 3 height 3
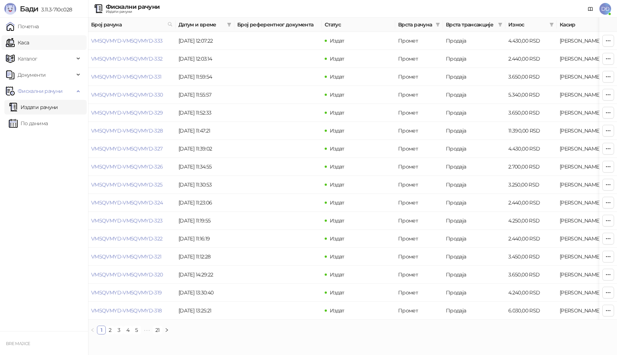
click at [24, 43] on link "Каса" at bounding box center [17, 42] width 23 height 15
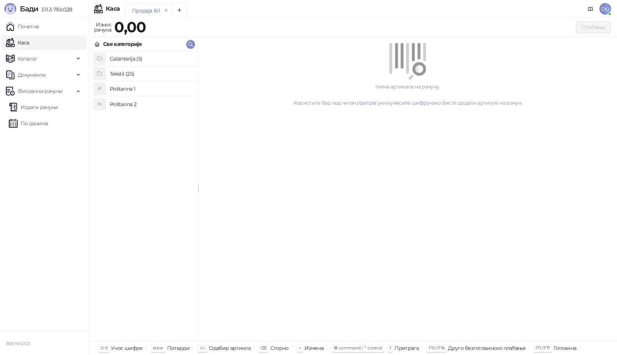
click at [120, 88] on h4 "Poštarina 1" at bounding box center [151, 89] width 82 height 12
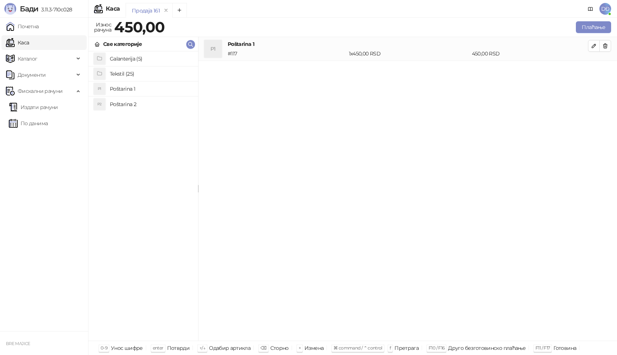
click at [118, 73] on h4 "Tekstil (25)" at bounding box center [151, 74] width 82 height 12
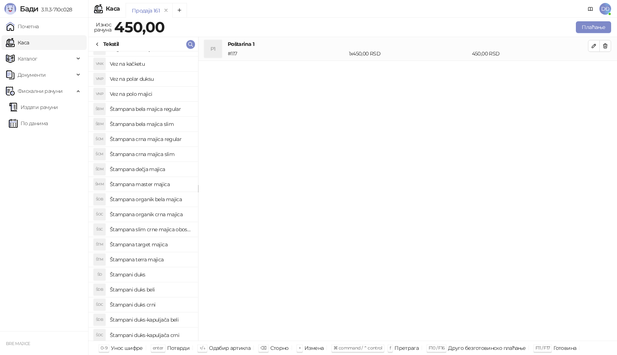
scroll to position [87, 0]
click at [169, 334] on h4 "Štampani duks-kapuljača crni" at bounding box center [151, 334] width 82 height 12
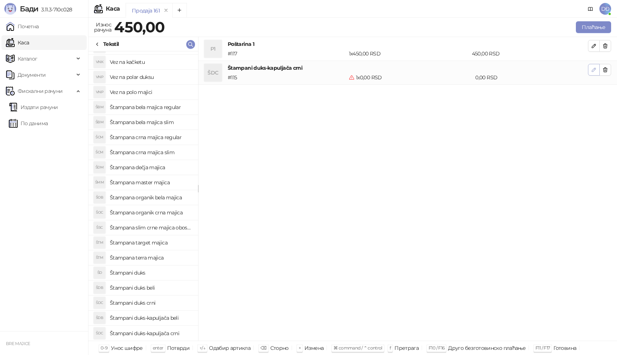
click at [596, 69] on icon "button" at bounding box center [594, 70] width 4 height 4
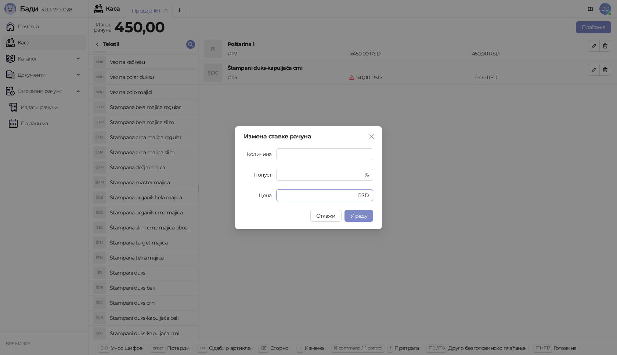
drag, startPoint x: 292, startPoint y: 192, endPoint x: 254, endPoint y: 193, distance: 38.3
click at [261, 194] on div "Цена * RSD" at bounding box center [308, 196] width 129 height 12
type input "****"
click at [355, 218] on span "У реду" at bounding box center [359, 216] width 17 height 7
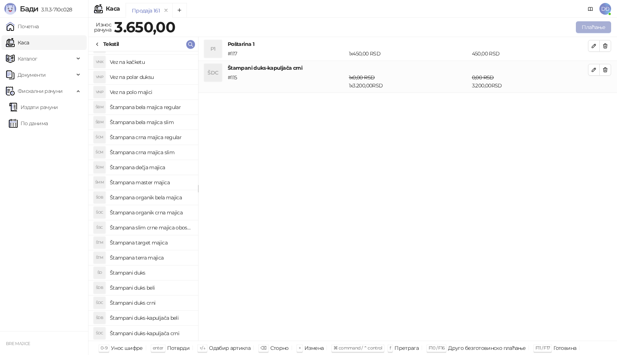
click at [598, 24] on button "Плаћање" at bounding box center [593, 27] width 35 height 12
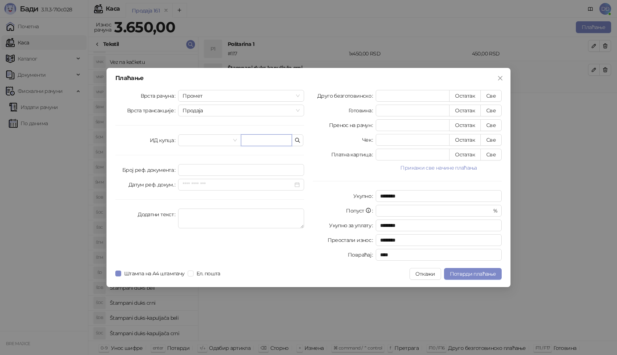
click at [255, 142] on input "text" at bounding box center [266, 141] width 51 height 12
paste input "**********"
type input "**********"
click at [497, 95] on button "Све" at bounding box center [491, 96] width 21 height 12
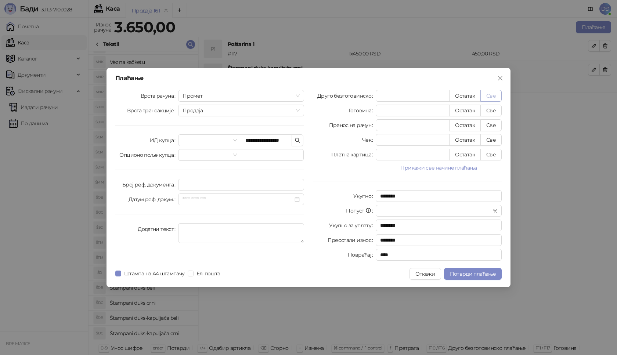
type input "****"
click at [454, 272] on span "Потврди плаћање" at bounding box center [473, 274] width 46 height 7
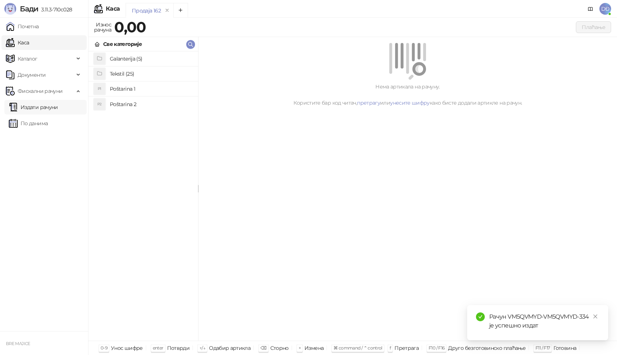
click at [34, 105] on link "Издати рачуни" at bounding box center [33, 107] width 49 height 15
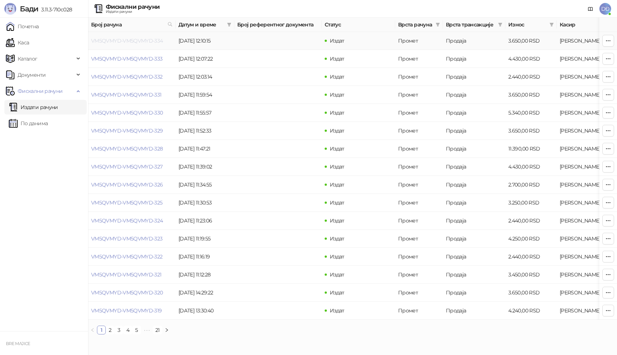
click at [128, 41] on link "VM5QVMYD-VM5QVMYD-334" at bounding box center [127, 40] width 72 height 7
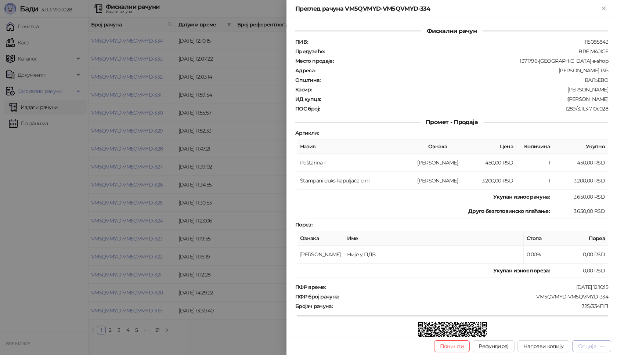
click at [594, 347] on div "Опције" at bounding box center [588, 346] width 18 height 7
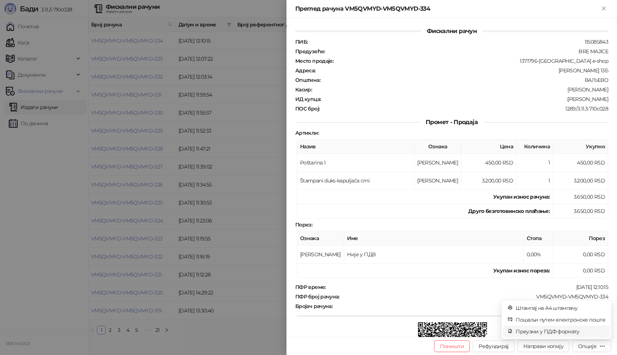
click at [571, 332] on span "Преузми у ПДФ формату" at bounding box center [561, 332] width 90 height 8
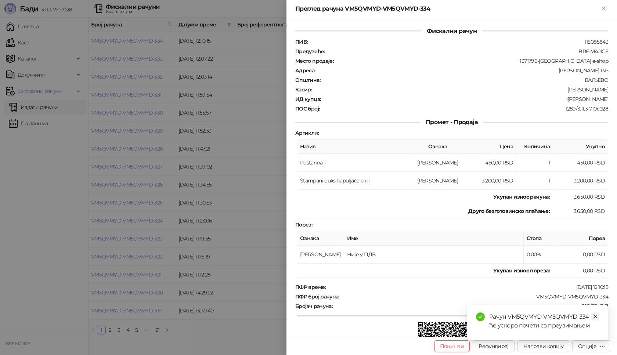
click at [596, 316] on icon "close" at bounding box center [595, 316] width 5 height 5
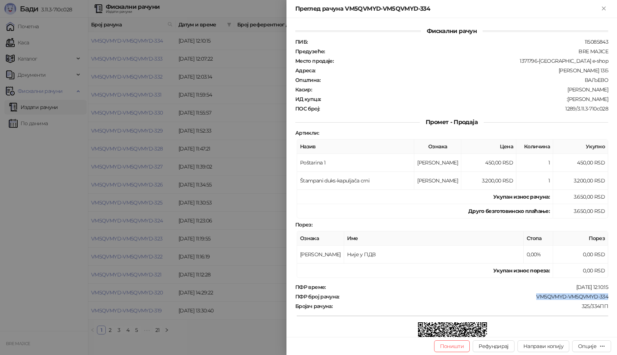
drag, startPoint x: 603, startPoint y: 297, endPoint x: 531, endPoint y: 296, distance: 71.7
click at [532, 296] on div "ПФР број рачуна : VM5QVMYD-VM5QVMYD-334" at bounding box center [452, 297] width 316 height 7
drag, startPoint x: 603, startPoint y: 100, endPoint x: 561, endPoint y: 100, distance: 41.5
click at [561, 100] on div ":[PERSON_NAME]" at bounding box center [466, 99] width 288 height 7
click at [601, 11] on icon "Close" at bounding box center [604, 8] width 7 height 7
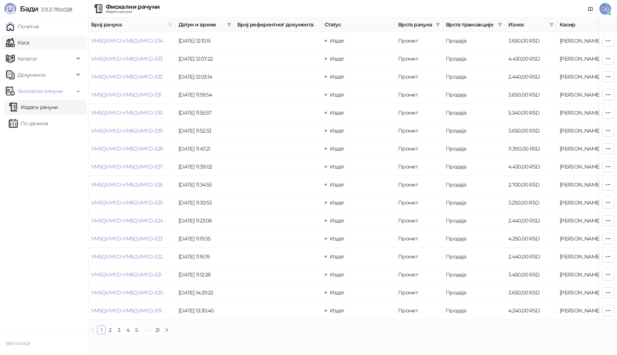
click at [29, 43] on link "Каса" at bounding box center [17, 42] width 23 height 15
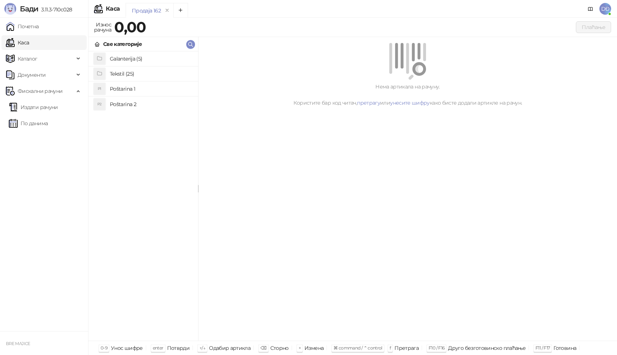
click at [126, 88] on h4 "Poštarina 1" at bounding box center [151, 89] width 82 height 12
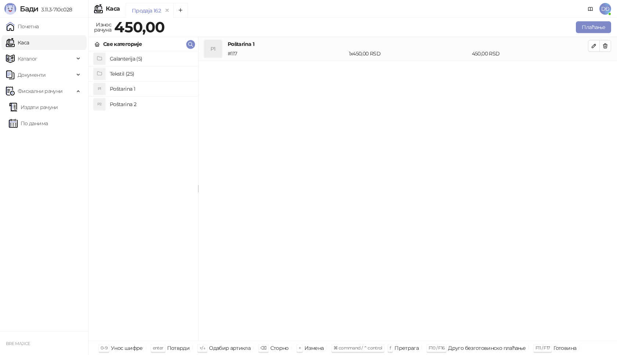
click at [127, 71] on h4 "Tekstil (25)" at bounding box center [151, 74] width 82 height 12
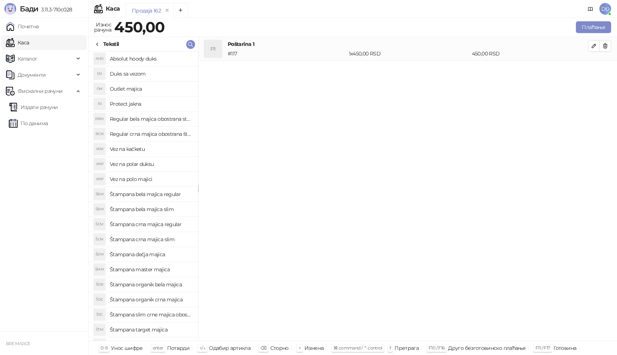
click at [159, 223] on h4 "Štampana crna majica regular" at bounding box center [151, 225] width 82 height 12
click at [594, 68] on icon "button" at bounding box center [594, 70] width 6 height 6
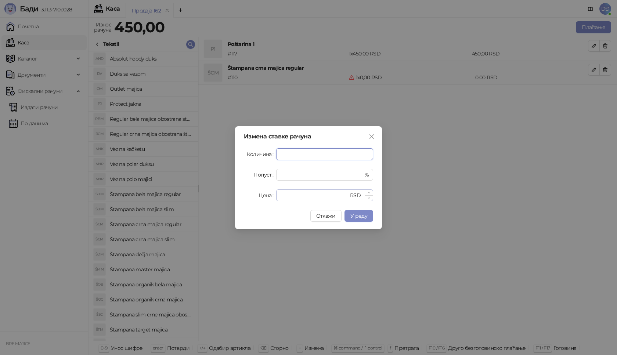
type input "*"
drag, startPoint x: 290, startPoint y: 192, endPoint x: 270, endPoint y: 194, distance: 20.0
click at [270, 194] on div "Цена * RSD" at bounding box center [308, 196] width 129 height 12
type input "****"
click at [365, 215] on span "У реду" at bounding box center [359, 216] width 17 height 7
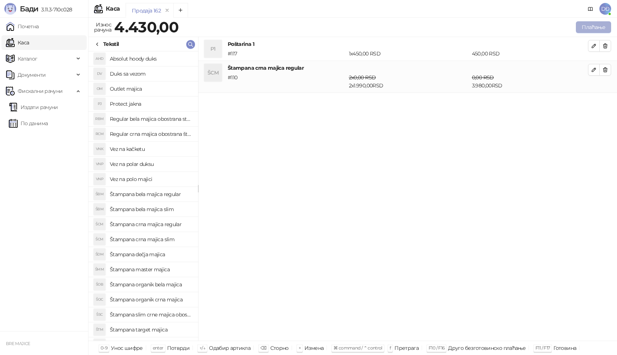
click at [593, 26] on button "Плаћање" at bounding box center [593, 27] width 35 height 12
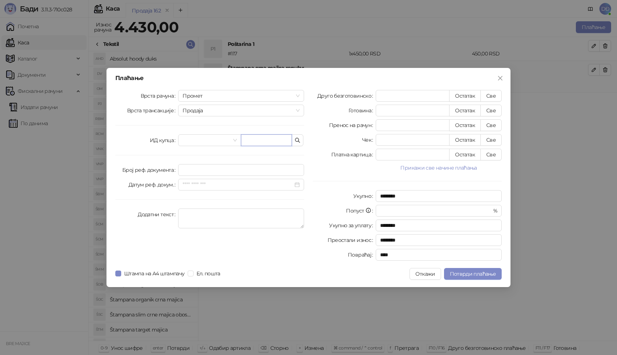
click at [271, 140] on input "text" at bounding box center [266, 141] width 51 height 12
paste input "**********"
type input "**********"
click at [492, 96] on button "Све" at bounding box center [491, 96] width 21 height 12
type input "****"
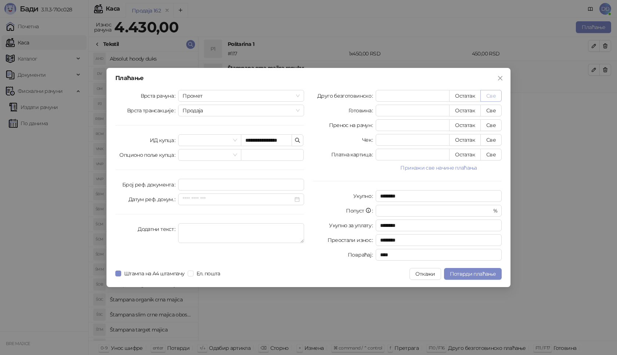
type input "****"
click at [472, 274] on span "Потврди плаћање" at bounding box center [473, 274] width 46 height 7
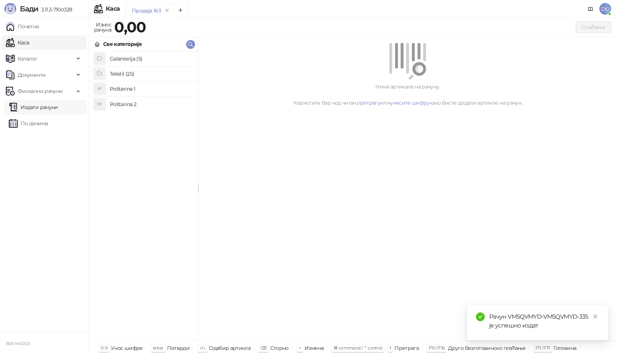
click at [37, 108] on link "Издати рачуни" at bounding box center [33, 107] width 49 height 15
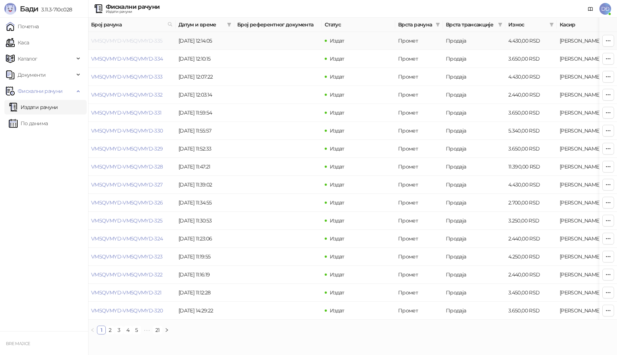
click at [139, 40] on link "VM5QVMYD-VM5QVMYD-335" at bounding box center [127, 40] width 72 height 7
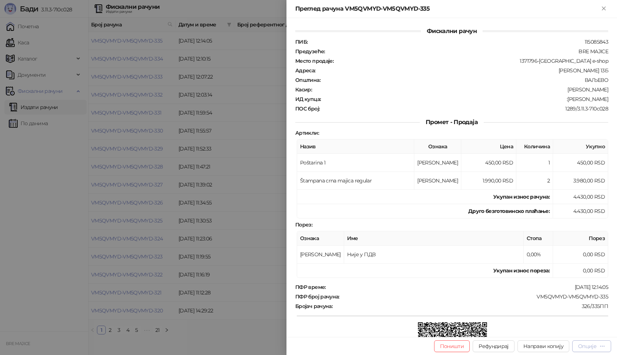
click at [587, 348] on div "Опције" at bounding box center [588, 346] width 18 height 7
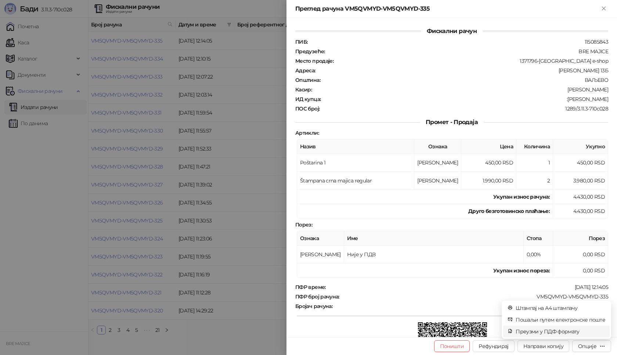
click at [569, 330] on span "Преузми у ПДФ формату" at bounding box center [561, 332] width 90 height 8
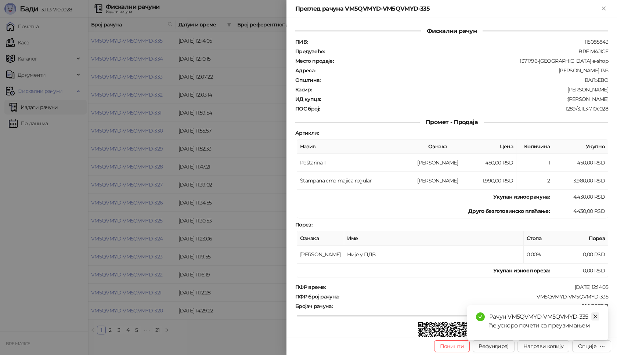
click at [596, 317] on icon "close" at bounding box center [595, 316] width 5 height 5
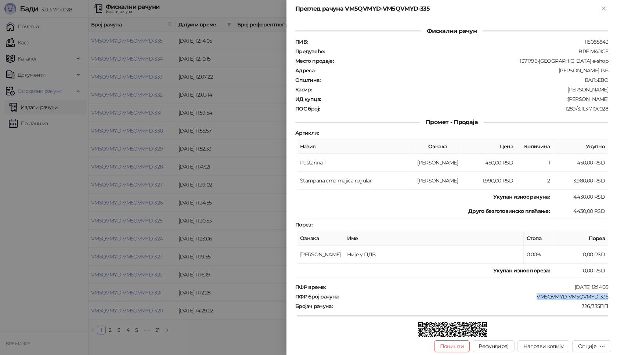
drag, startPoint x: 604, startPoint y: 293, endPoint x: 533, endPoint y: 297, distance: 70.7
click at [533, 297] on div "Фискални рачун ПИБ : 115085843 Предузеће : BRE MAJICE Место продаје : 1371796-B…" at bounding box center [452, 177] width 331 height 319
drag, startPoint x: 604, startPoint y: 101, endPoint x: 562, endPoint y: 100, distance: 42.3
click at [562, 100] on div "Фискални рачун ПИБ : 115085843 Предузеће : BRE MAJICE Место продаје : 1371796-B…" at bounding box center [452, 177] width 331 height 319
click at [604, 8] on icon "Close" at bounding box center [604, 8] width 7 height 7
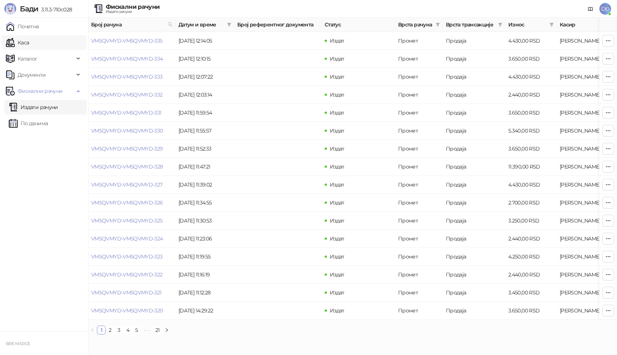
click at [28, 42] on link "Каса" at bounding box center [17, 42] width 23 height 15
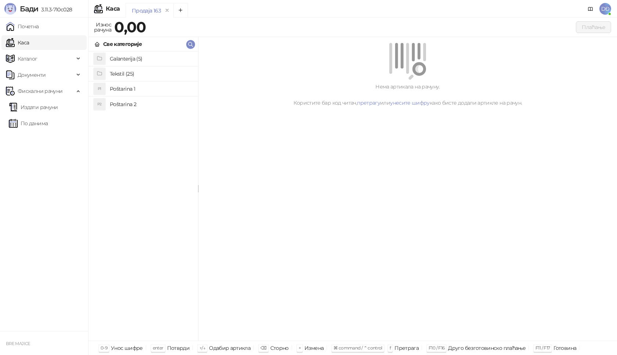
click at [126, 85] on h4 "Poštarina 1" at bounding box center [151, 89] width 82 height 12
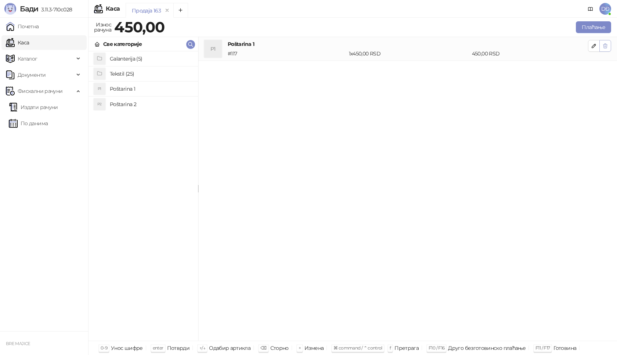
click at [605, 45] on icon "button" at bounding box center [606, 46] width 6 height 6
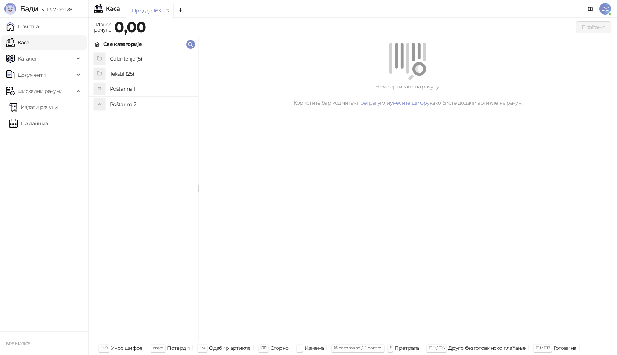
click at [124, 74] on h4 "Tekstil (25)" at bounding box center [151, 74] width 82 height 12
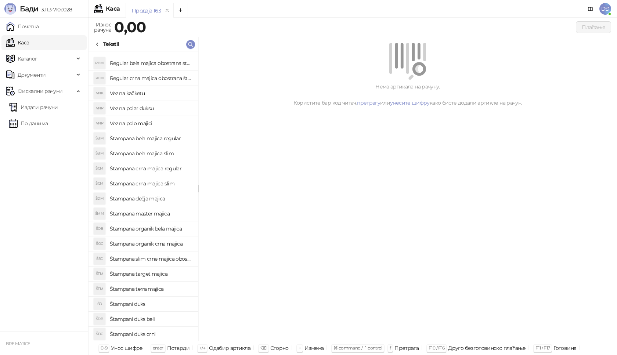
scroll to position [87, 0]
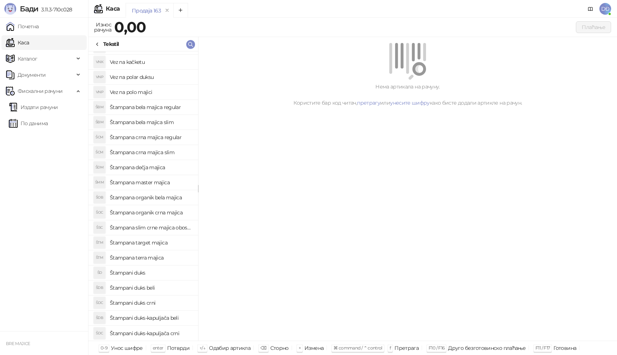
click at [169, 333] on h4 "Štampani duks-kapuljača crni" at bounding box center [151, 334] width 82 height 12
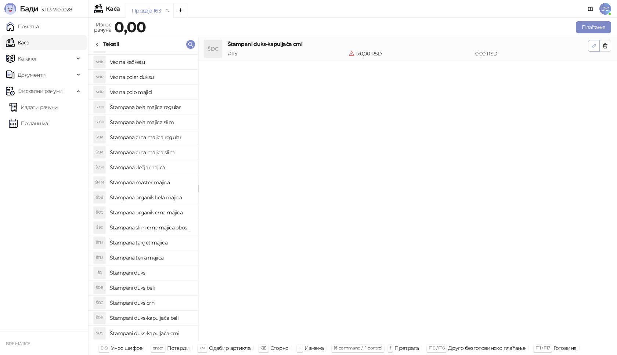
click at [595, 45] on icon "button" at bounding box center [594, 46] width 4 height 4
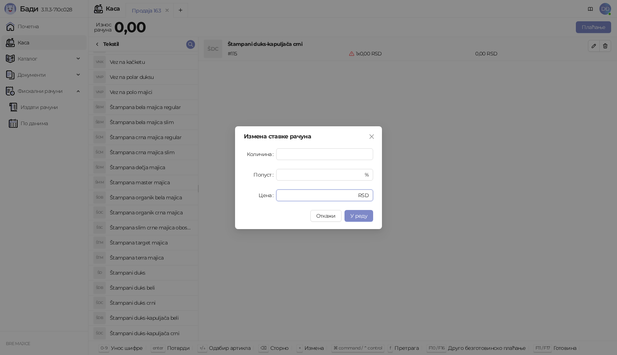
drag, startPoint x: 289, startPoint y: 196, endPoint x: 252, endPoint y: 200, distance: 37.4
click at [254, 200] on div "Цена * RSD" at bounding box center [308, 196] width 129 height 12
click at [359, 215] on span "У реду" at bounding box center [359, 216] width 17 height 7
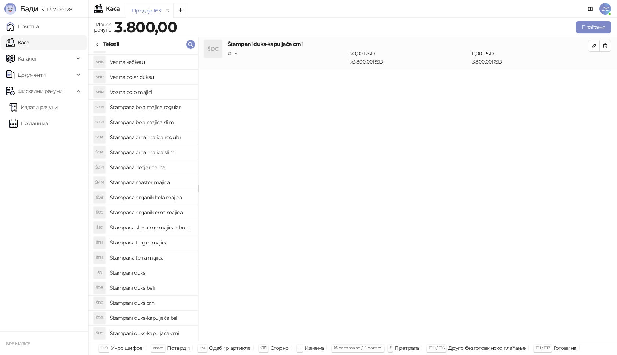
click at [175, 320] on h4 "Štampani duks-kapuljača beli" at bounding box center [151, 318] width 82 height 12
click at [591, 79] on button "button" at bounding box center [594, 78] width 12 height 12
type input "*"
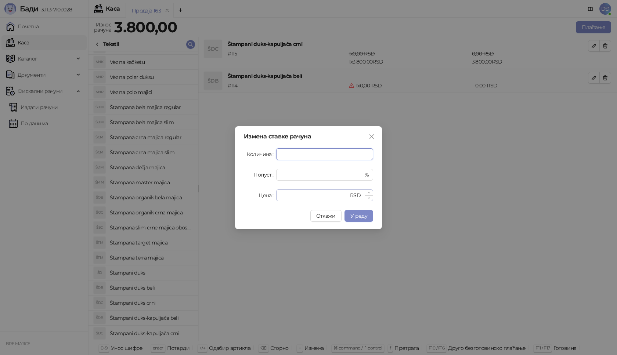
type input "*"
drag, startPoint x: 286, startPoint y: 192, endPoint x: 278, endPoint y: 197, distance: 9.4
click at [278, 197] on div "* RSD" at bounding box center [324, 196] width 97 height 12
type input "****"
click at [364, 213] on span "У реду" at bounding box center [359, 216] width 17 height 7
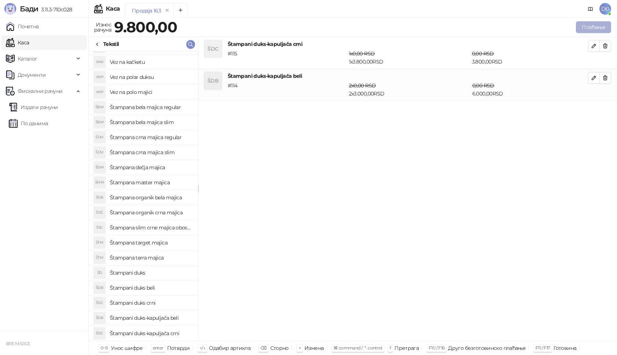
click at [598, 24] on button "Плаћање" at bounding box center [593, 27] width 35 height 12
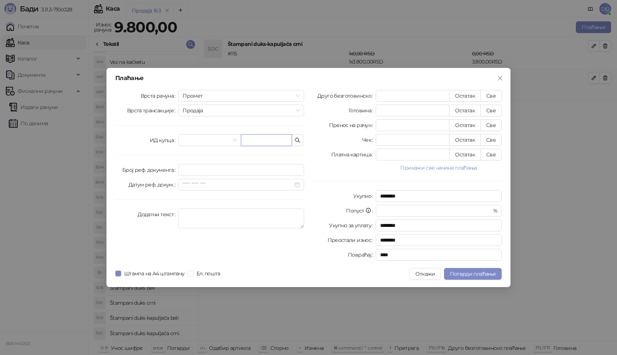
click at [274, 142] on input "text" at bounding box center [266, 141] width 51 height 12
paste input "**********"
type input "**********"
click at [489, 93] on button "Све" at bounding box center [491, 96] width 21 height 12
type input "****"
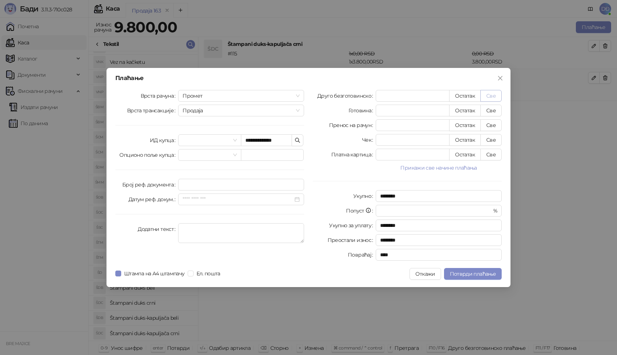
type input "****"
click at [472, 274] on span "Потврди плаћање" at bounding box center [473, 274] width 46 height 7
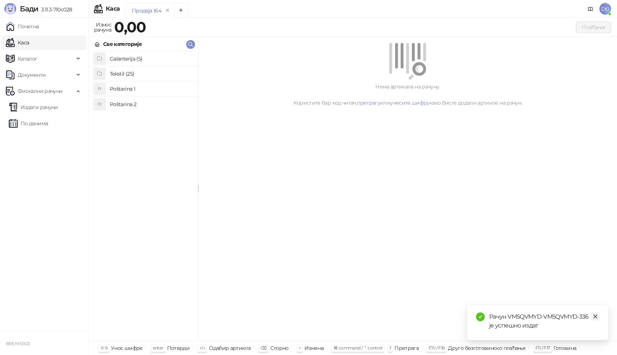
click at [595, 315] on icon "close" at bounding box center [595, 316] width 5 height 5
click at [53, 105] on link "Издати рачуни" at bounding box center [33, 107] width 49 height 15
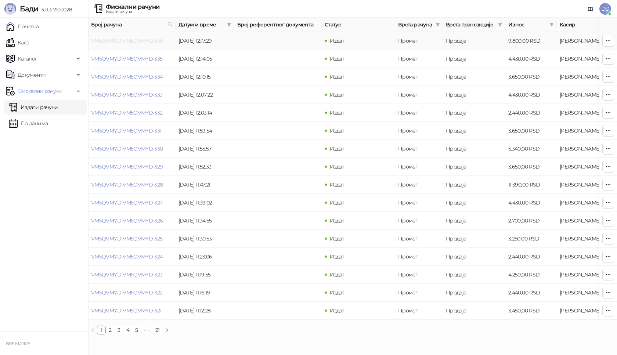
click at [111, 43] on link "VM5QVMYD-VM5QVMYD-336" at bounding box center [127, 40] width 72 height 7
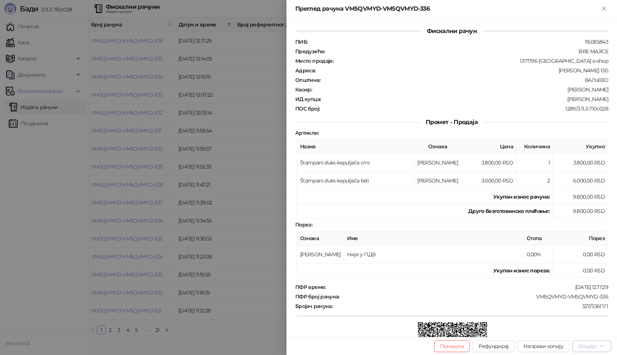
click at [595, 347] on div "Опције" at bounding box center [588, 346] width 18 height 7
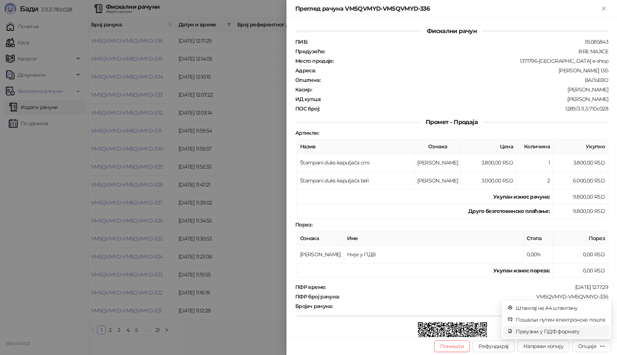
click at [571, 332] on span "Преузми у ПДФ формату" at bounding box center [561, 332] width 90 height 8
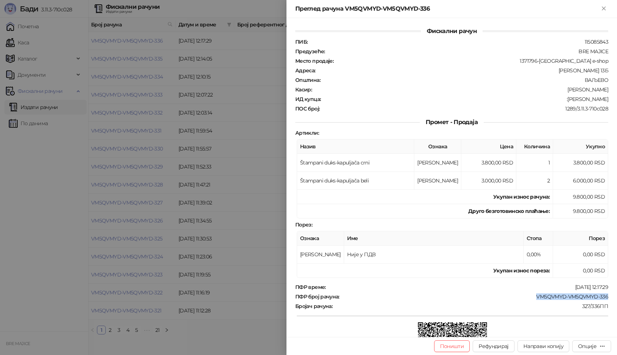
drag, startPoint x: 605, startPoint y: 298, endPoint x: 528, endPoint y: 297, distance: 76.8
click at [528, 297] on div "Фискални рачун ПИБ : 115085843 Предузеће : BRE MAJICE Место продаје : 1371796-B…" at bounding box center [452, 177] width 331 height 319
drag, startPoint x: 606, startPoint y: 100, endPoint x: 572, endPoint y: 99, distance: 34.2
click at [572, 99] on div "Фискални рачун ПИБ : 115085843 Предузеће : BRE MAJICE Место продаје : 1371796-B…" at bounding box center [452, 177] width 331 height 319
